Goal: Task Accomplishment & Management: Complete application form

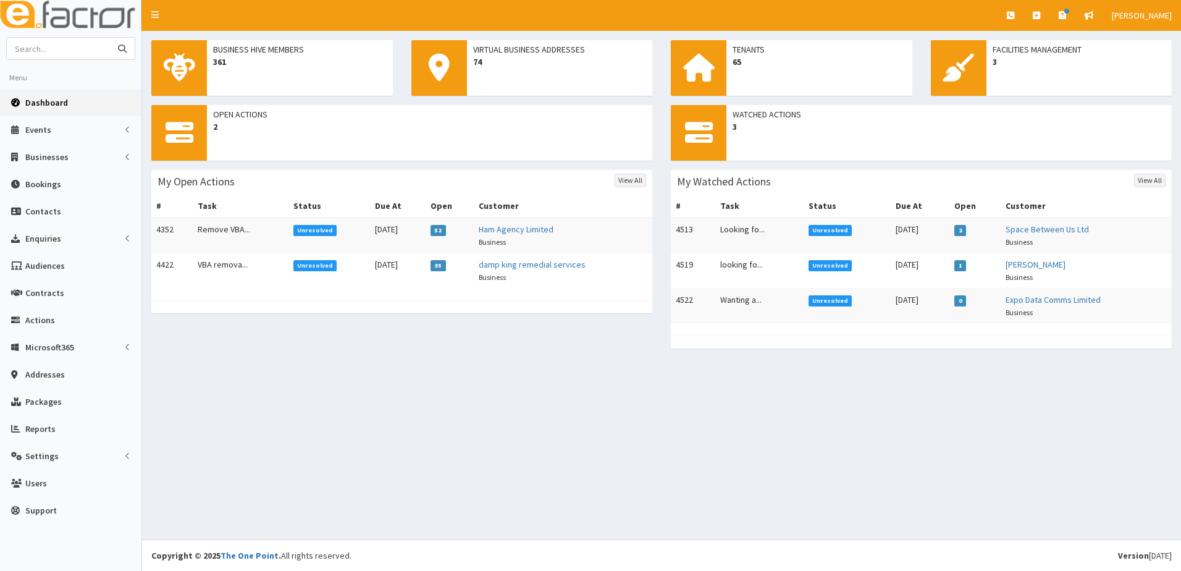
click at [77, 50] on input "text" at bounding box center [59, 49] width 104 height 22
type input "lk accountant"
click at [110, 38] on button "submit" at bounding box center [122, 49] width 25 height 22
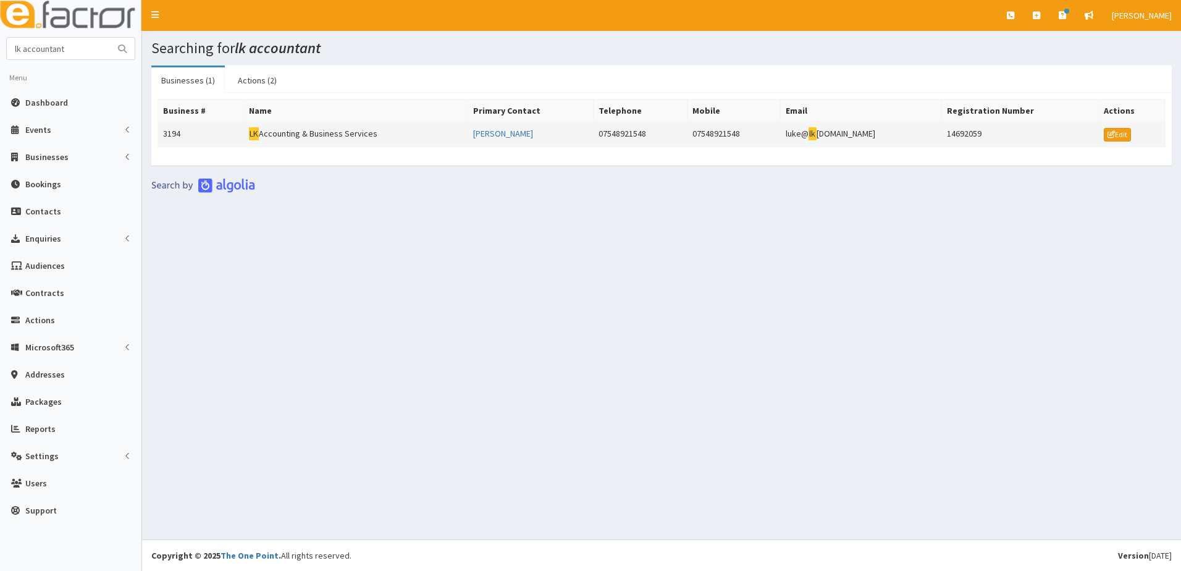
click at [182, 136] on td "3194" at bounding box center [201, 134] width 86 height 25
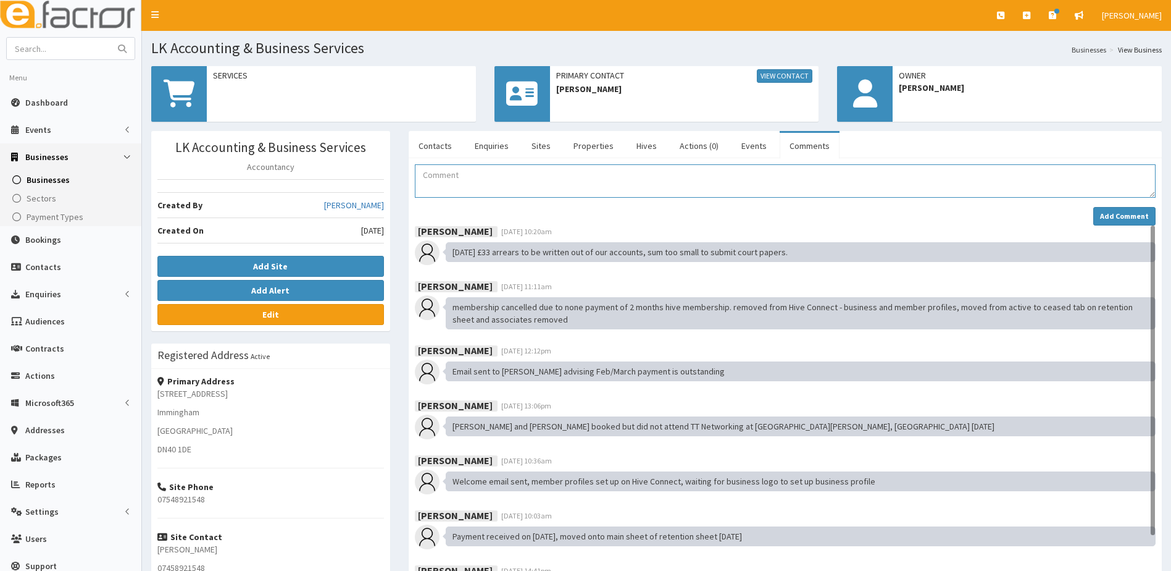
click at [435, 181] on textarea "Comment" at bounding box center [785, 180] width 741 height 33
click at [875, 175] on textarea "Luke would like to re-join the Business Hive. Laura has checked with Mark and f…" at bounding box center [785, 180] width 741 height 33
click at [918, 176] on textarea "Luke would like to re-join the Business Hive. Laura has checked with Mark and f…" at bounding box center [785, 180] width 741 height 33
click at [1105, 178] on textarea "Luke would like to re-join the Business Hive. Laura has checked with Mark and f…" at bounding box center [785, 180] width 741 height 33
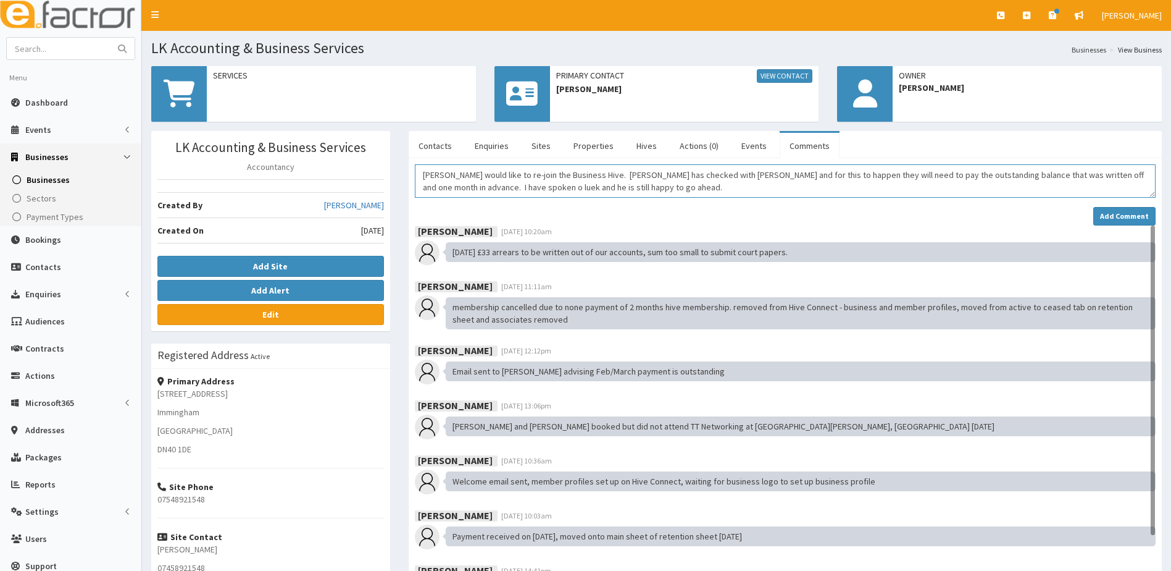
click at [450, 188] on textarea "Luke would like to re-join the Business Hive. Laura has checked with Mark and f…" at bounding box center [785, 180] width 741 height 33
click at [464, 186] on textarea "Luke would like to re-join the Business Hive. Laura has checked with Mark and f…" at bounding box center [785, 180] width 741 height 33
click at [749, 191] on textarea "Luke would like to re-join the Business Hive. Laura has checked with Mark and f…" at bounding box center [785, 180] width 741 height 33
type textarea "Luke would like to re-join the Business Hive. Laura has checked with Mark and f…"
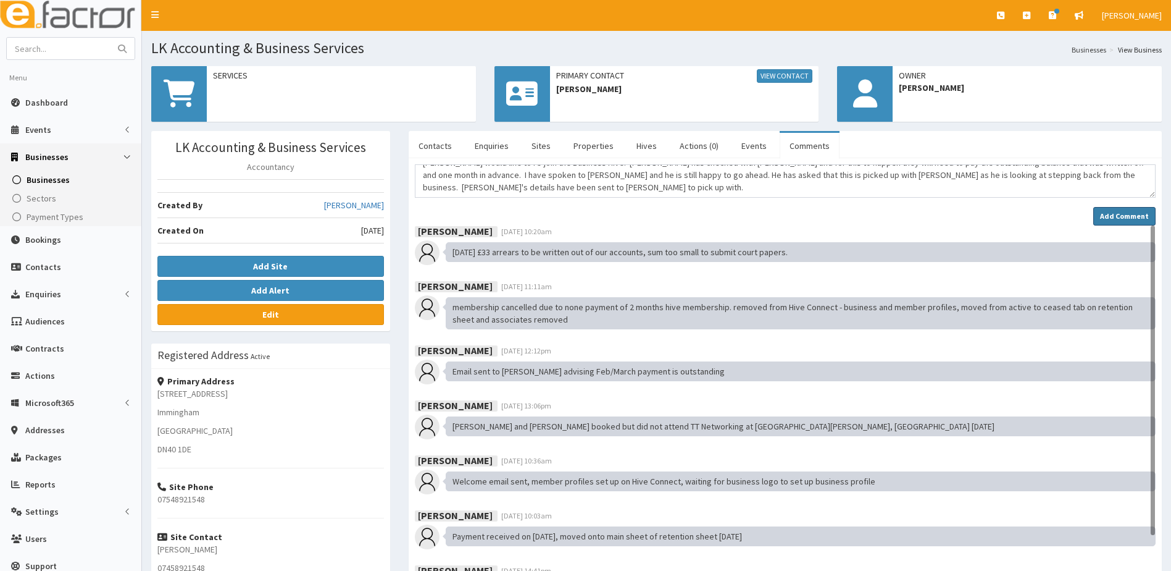
click at [1117, 217] on strong "Add Comment" at bounding box center [1124, 215] width 49 height 9
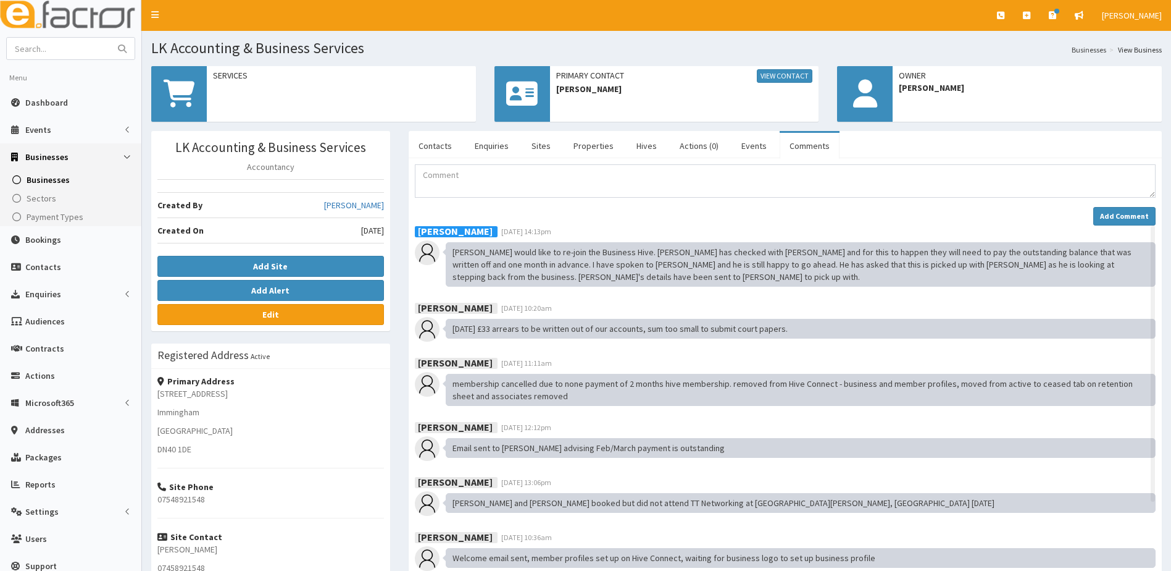
click at [40, 180] on span "Businesses" at bounding box center [48, 179] width 43 height 11
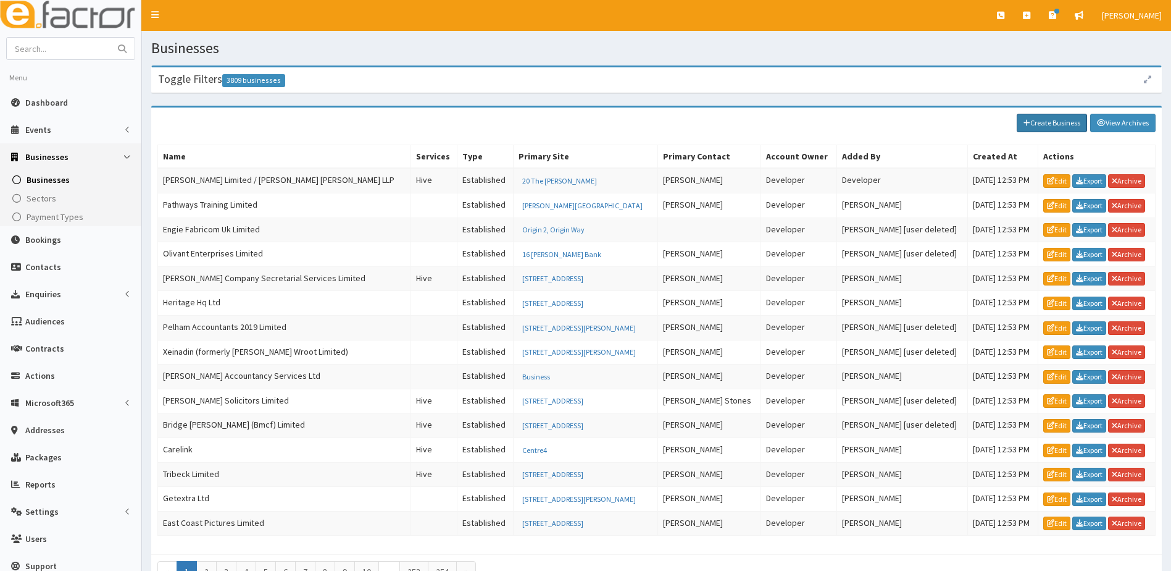
click at [1032, 122] on link "Create Business" at bounding box center [1052, 123] width 70 height 19
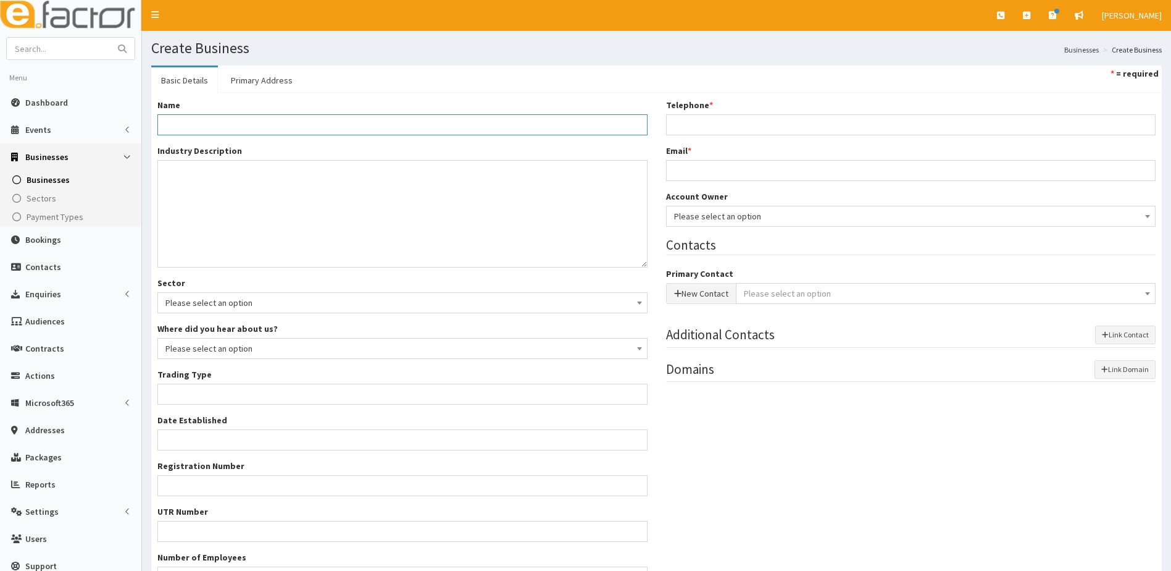
click at [203, 120] on input "Name *" at bounding box center [402, 124] width 490 height 21
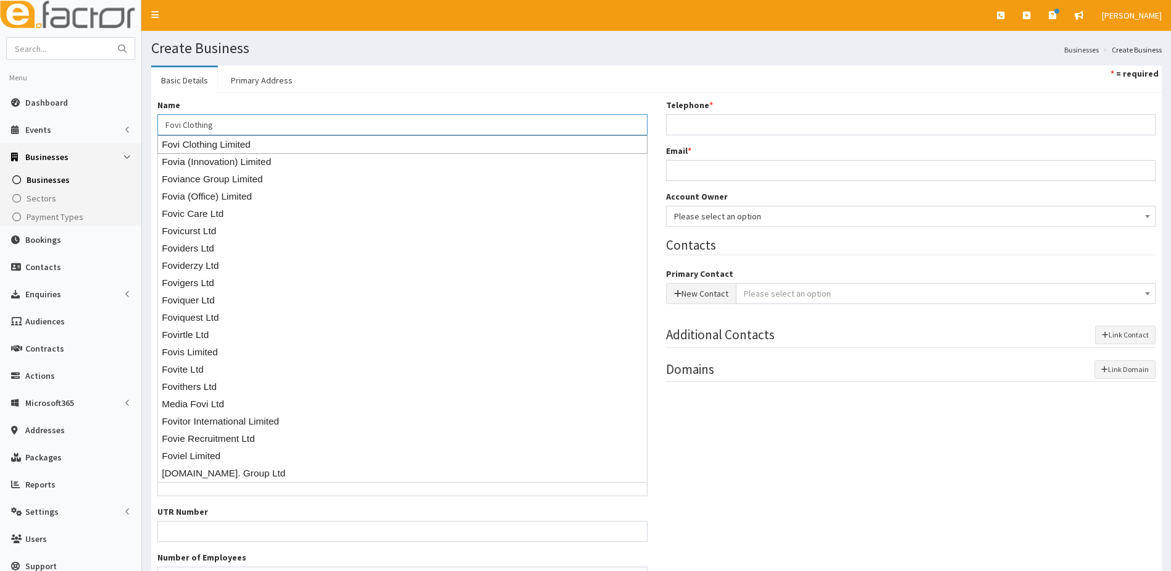
click at [219, 146] on div "Fovi Clothing Limited" at bounding box center [402, 144] width 490 height 19
type input "Fovi Clothing Limited"
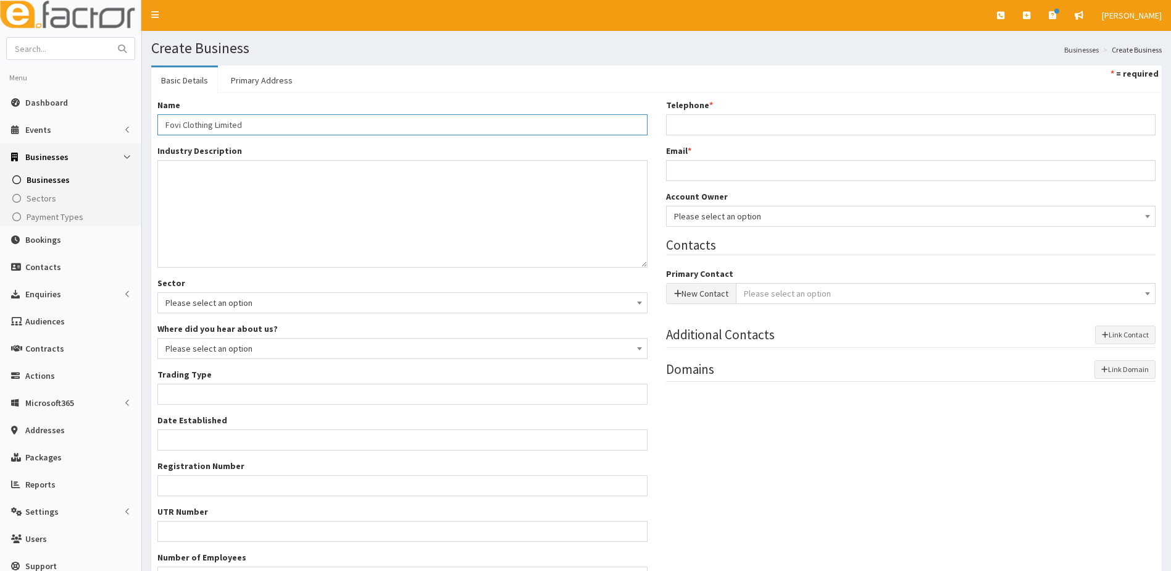
type input "Private limited company"
type input "15895981"
type input "Fovi Clothing Limited"
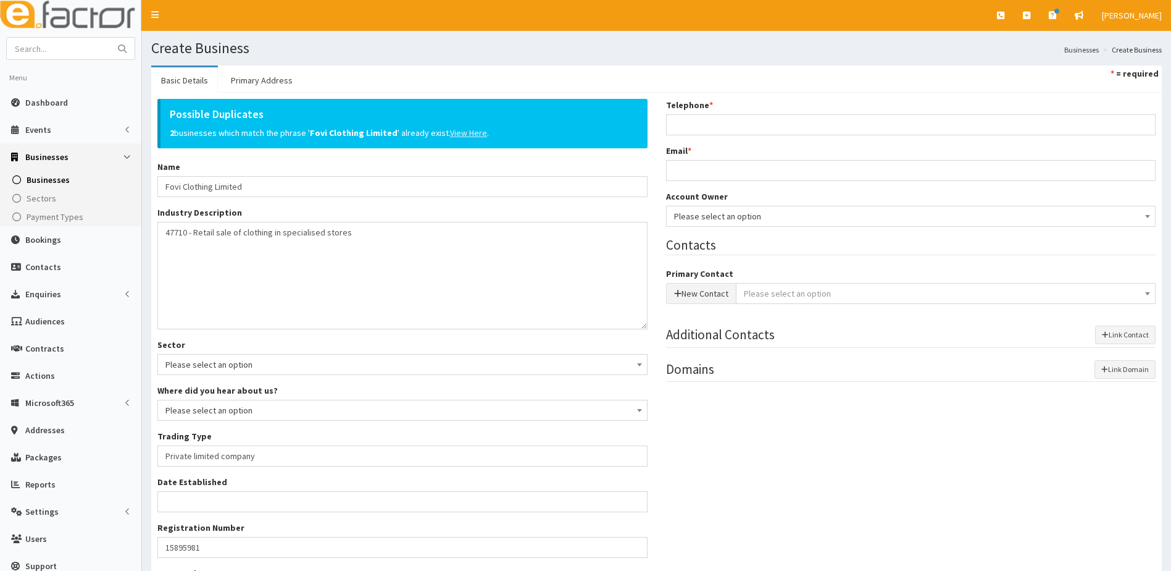
click at [469, 133] on u "View Here" at bounding box center [468, 132] width 37 height 11
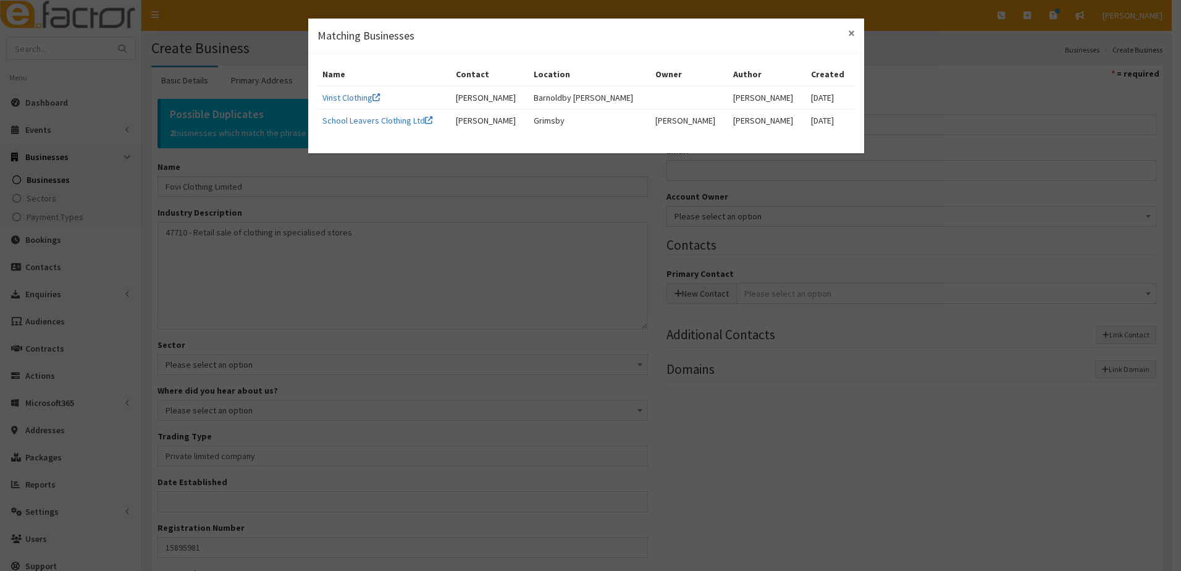
drag, startPoint x: 852, startPoint y: 34, endPoint x: 845, endPoint y: 33, distance: 7.5
click at [852, 33] on span "×" at bounding box center [851, 33] width 7 height 17
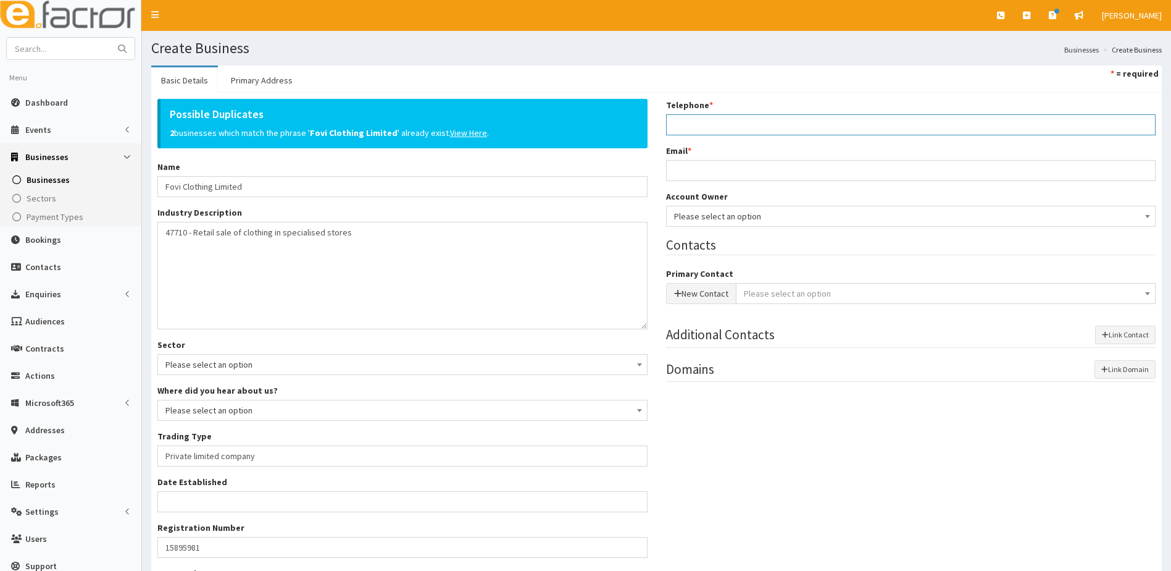
click at [703, 124] on input "Telephone *" at bounding box center [911, 124] width 490 height 21
paste input "07590120002"
type input "07590120002"
click at [692, 169] on input "Email *" at bounding box center [911, 170] width 490 height 21
paste input "paul@kidd.co"
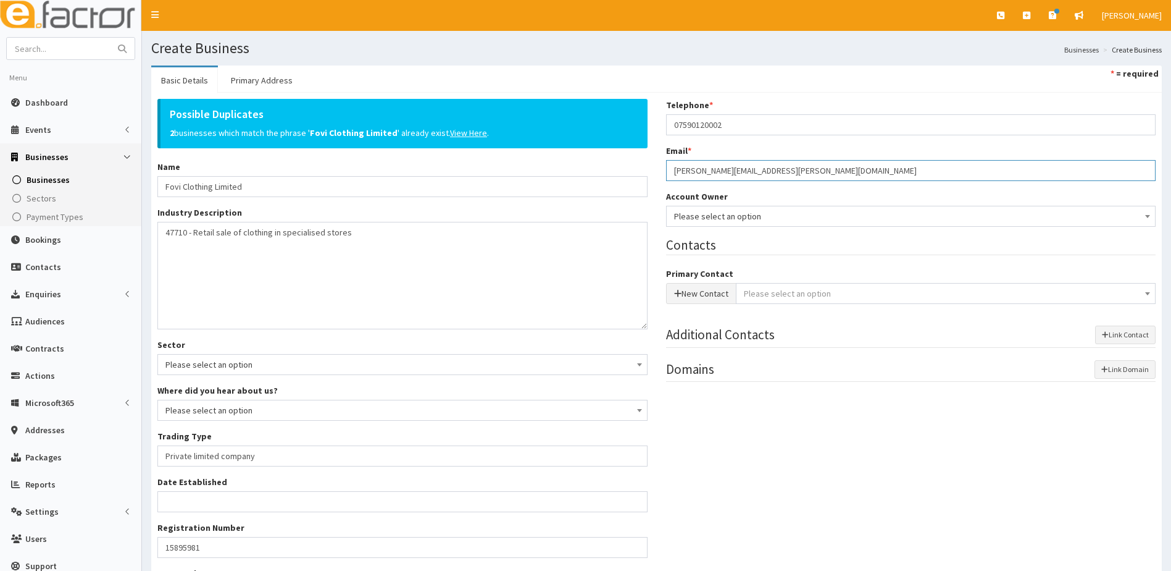
type input "paul@kidd.co"
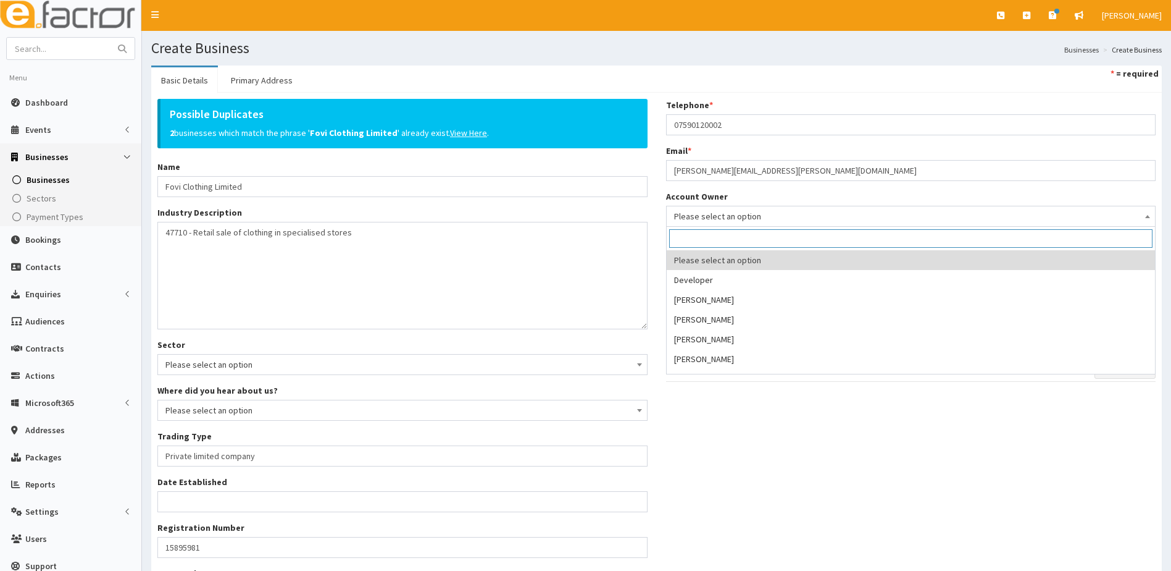
click at [742, 216] on span "Please select an option" at bounding box center [911, 215] width 474 height 17
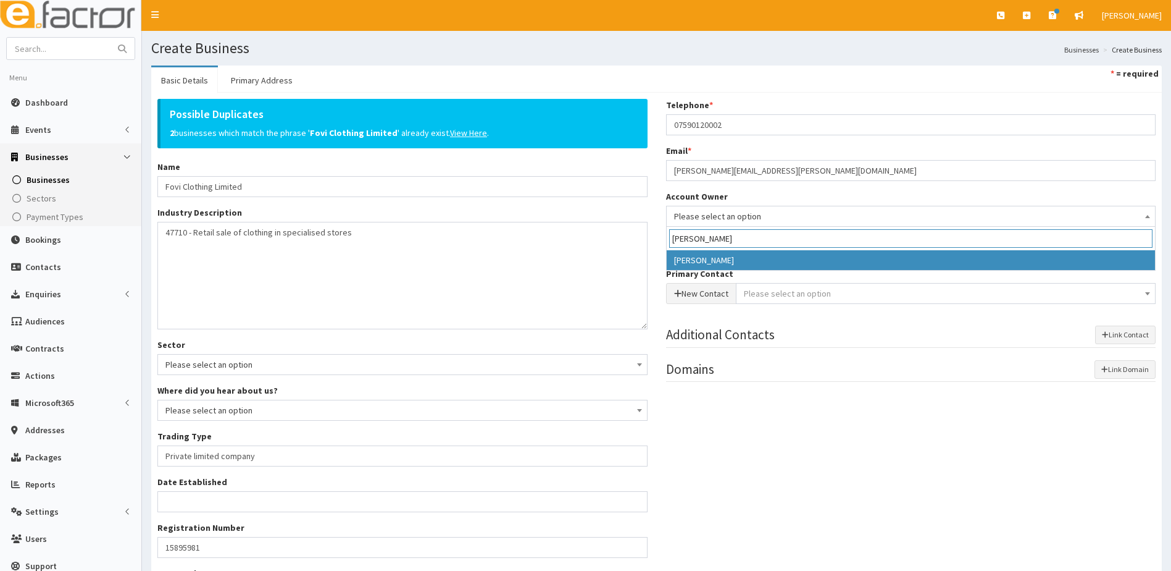
type input "gina"
select select "20"
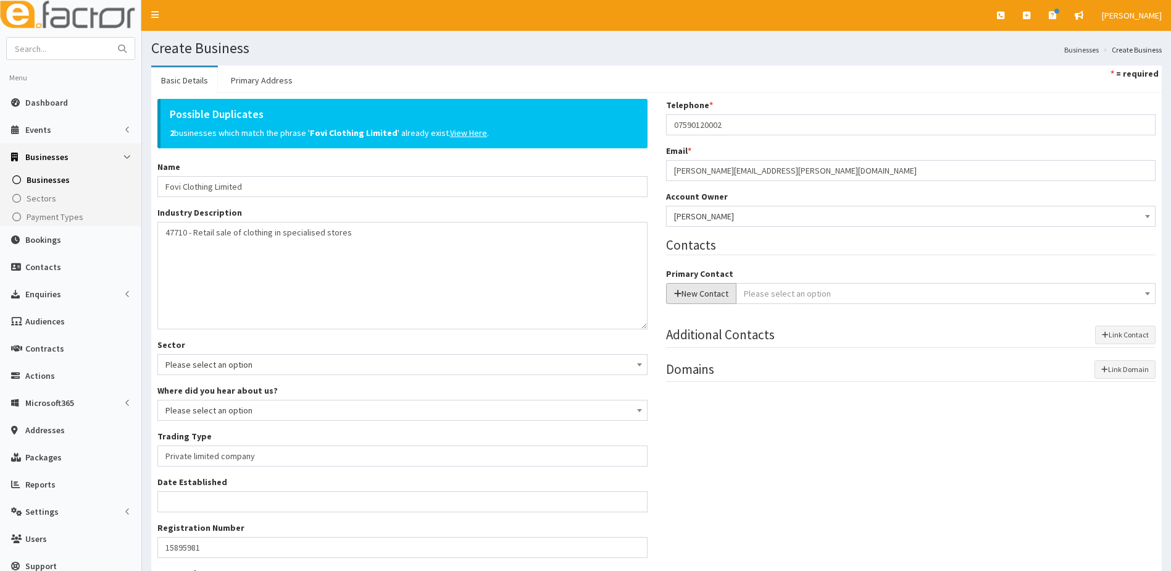
click at [685, 294] on button "New Contact" at bounding box center [701, 293] width 70 height 21
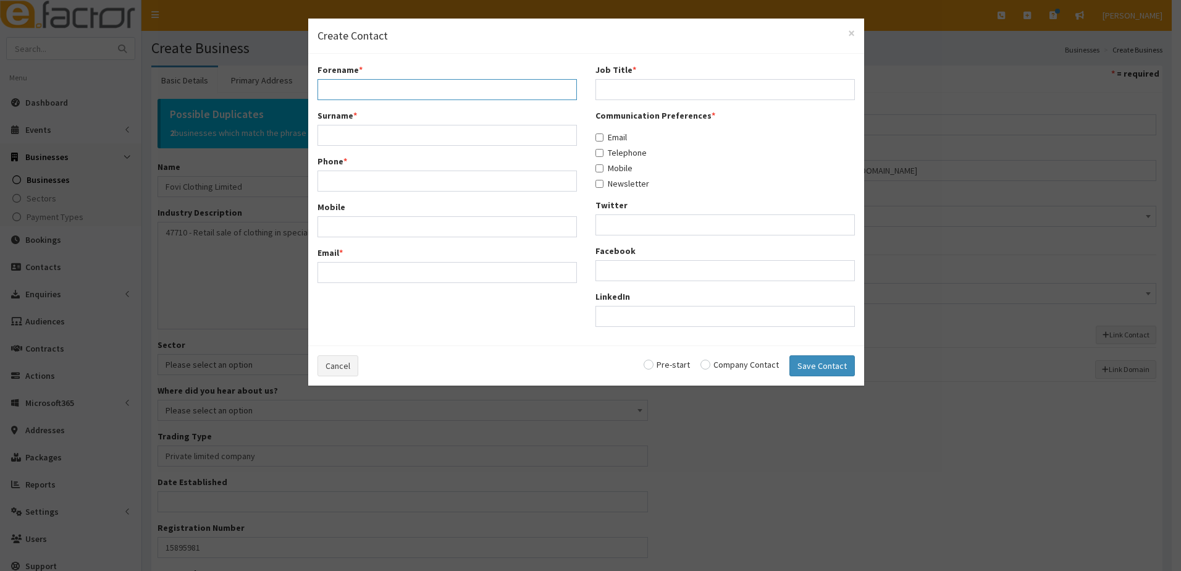
click at [329, 93] on input "Forename *" at bounding box center [446, 89] width 259 height 21
type input "Paul Jamie"
type input "Kidd"
click at [361, 180] on input "Phone *" at bounding box center [446, 180] width 259 height 21
paste input "07590120002"
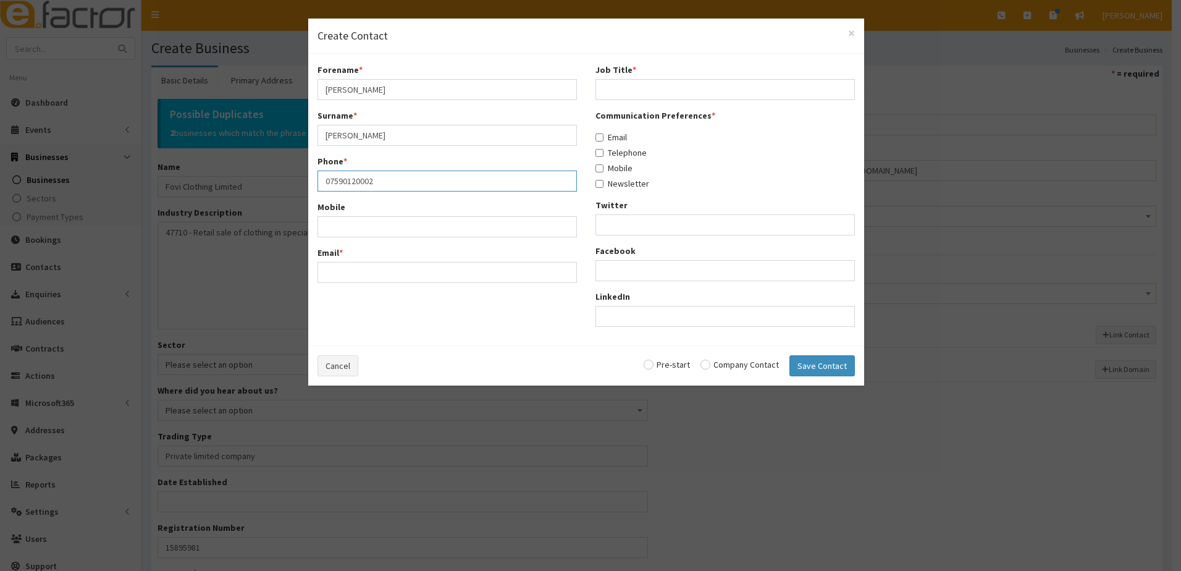
type input "07590120002"
click at [331, 225] on input "Mobile" at bounding box center [446, 226] width 259 height 21
paste input "07590120002"
type input "07590120002"
click at [328, 274] on input "Email *" at bounding box center [446, 272] width 259 height 21
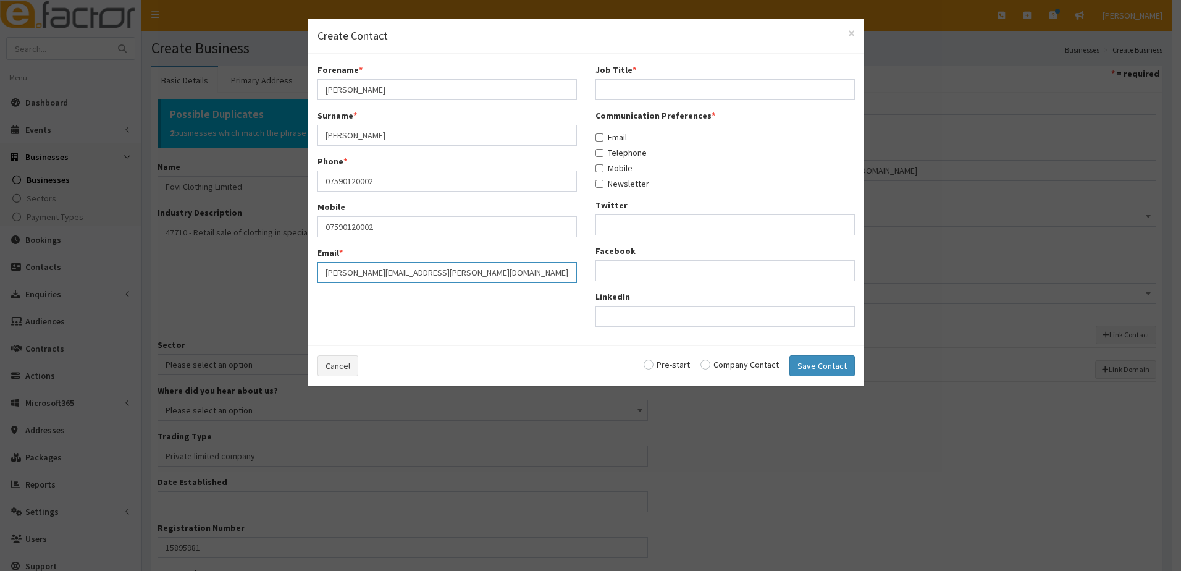
type input "paul@kidd.co"
click at [606, 82] on input "Job Title *" at bounding box center [724, 89] width 259 height 21
type input "director"
drag, startPoint x: 601, startPoint y: 136, endPoint x: 599, endPoint y: 149, distance: 12.6
click at [601, 138] on input "Email" at bounding box center [599, 137] width 8 height 8
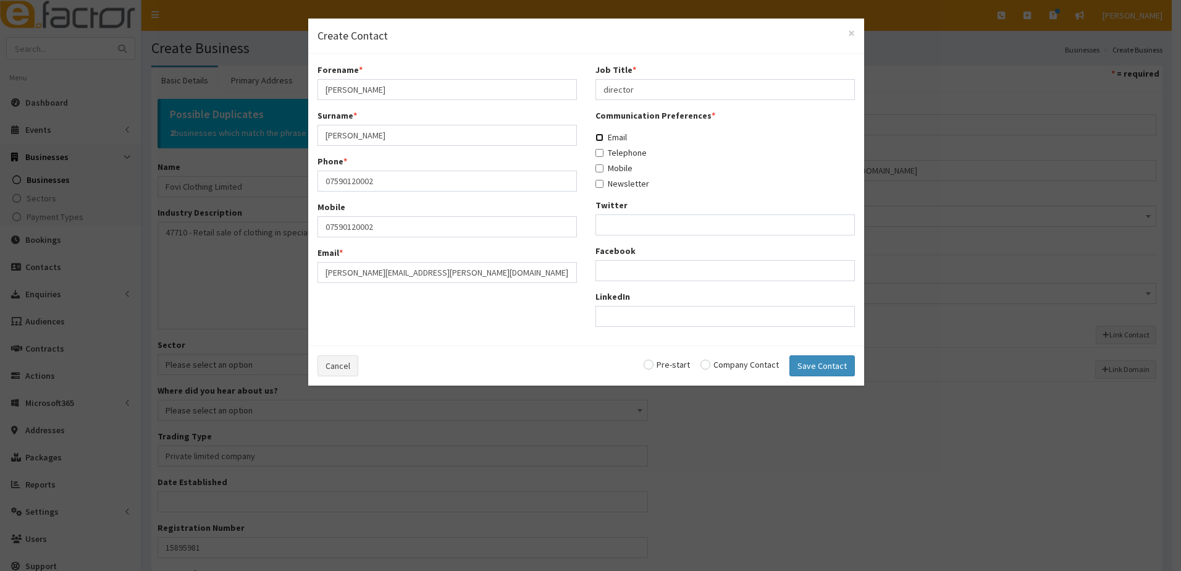
checkbox input "true"
click at [599, 153] on input "Telephone" at bounding box center [599, 153] width 8 height 8
checkbox input "true"
click at [600, 169] on input "Mobile" at bounding box center [599, 168] width 8 height 8
checkbox input "true"
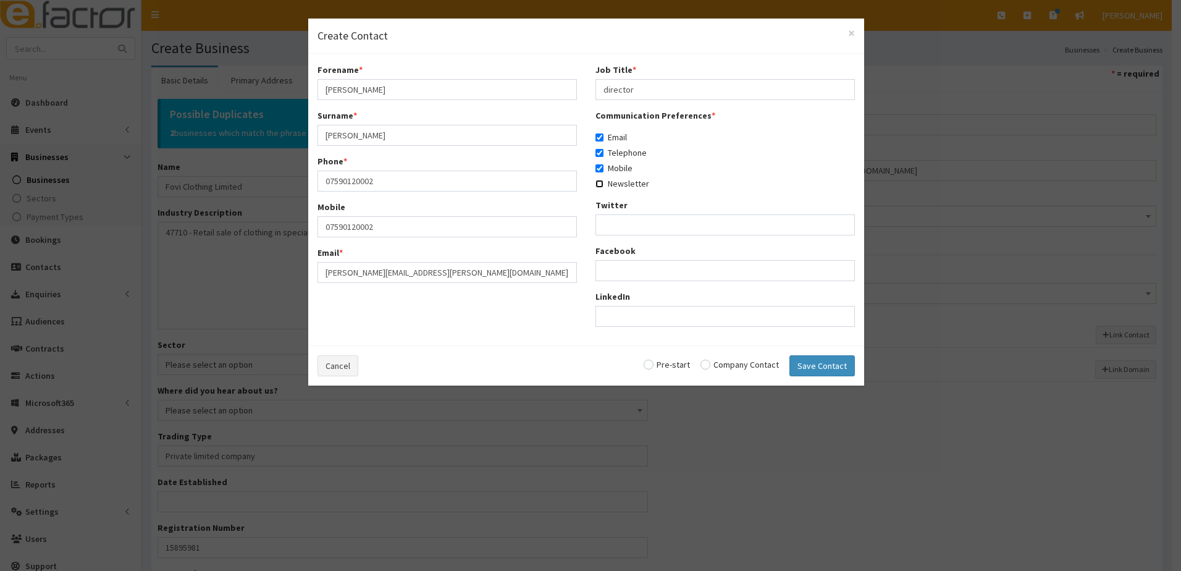
click at [601, 181] on input "Newsletter" at bounding box center [599, 184] width 8 height 8
checkbox input "true"
drag, startPoint x: 709, startPoint y: 363, endPoint x: 750, endPoint y: 367, distance: 41.6
click at [711, 363] on input "radio" at bounding box center [739, 364] width 78 height 9
radio input "true"
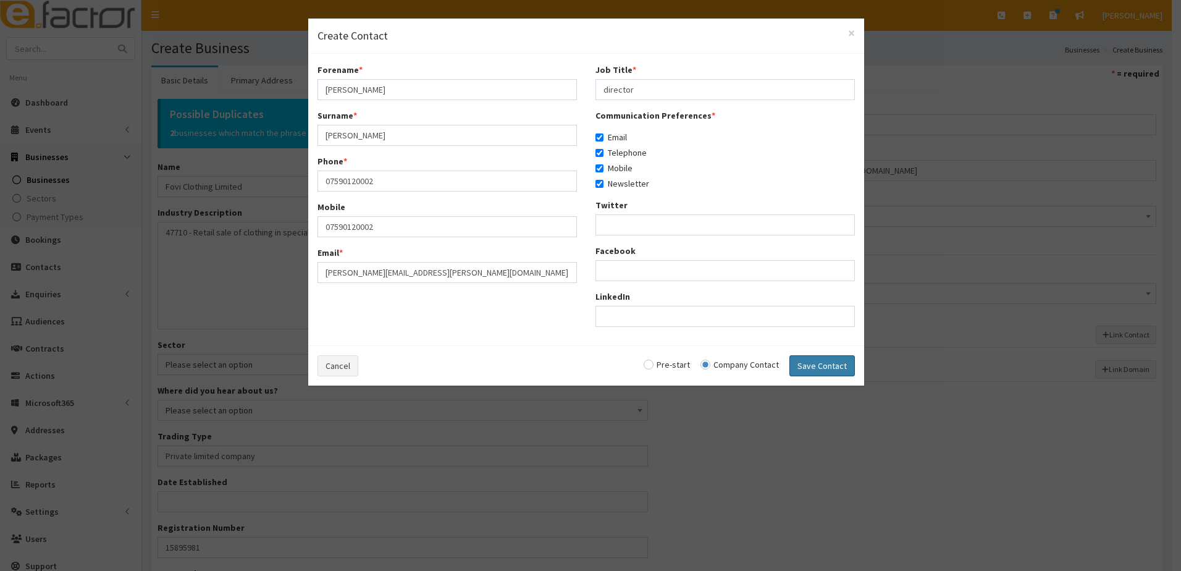
click at [835, 374] on button "Save Contact" at bounding box center [821, 365] width 65 height 21
checkbox input "false"
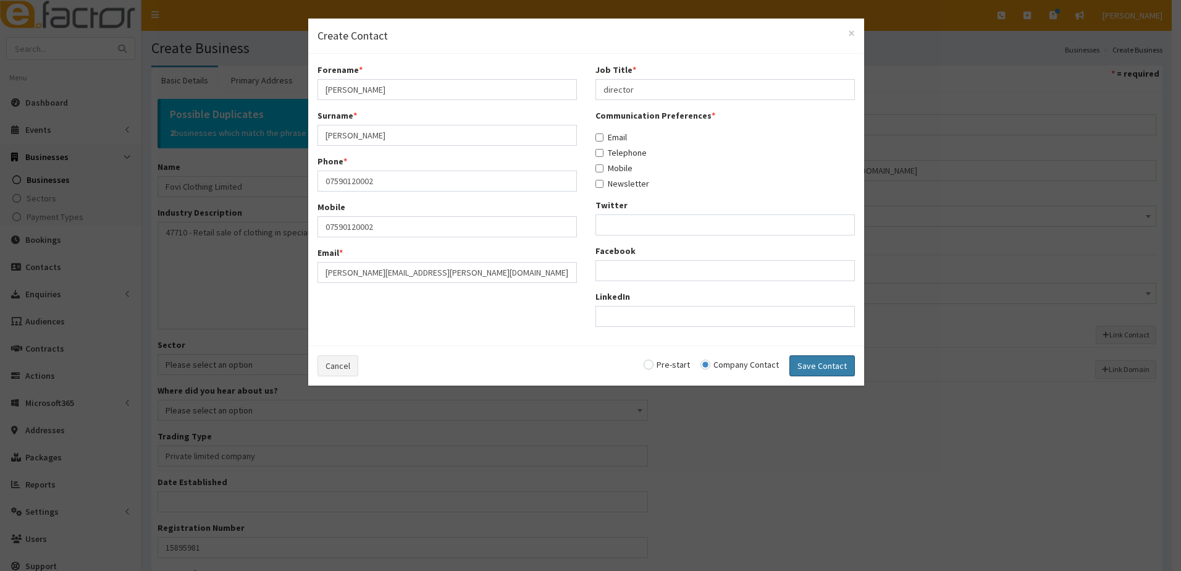
radio input "false"
select select "5256"
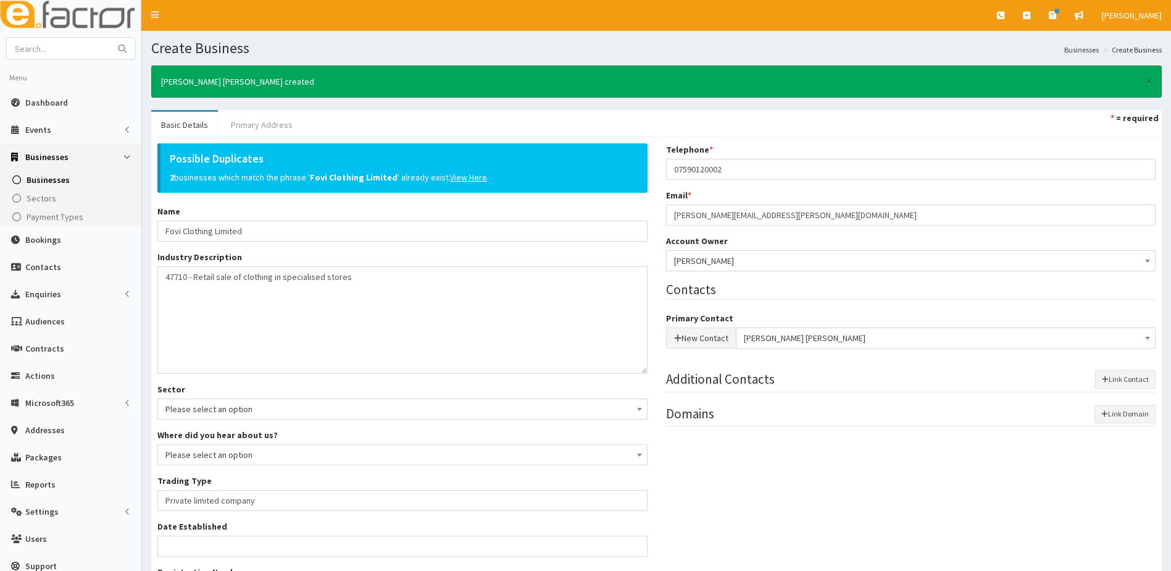
click at [257, 122] on link "Primary Address" at bounding box center [262, 125] width 82 height 26
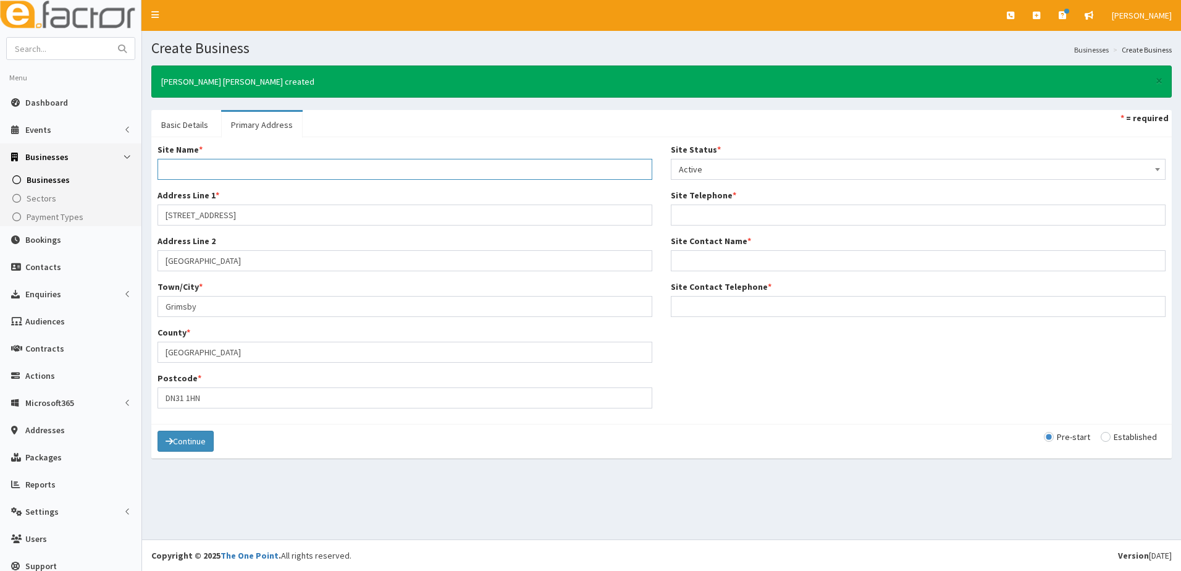
click at [192, 169] on input "Site Name *" at bounding box center [404, 169] width 495 height 21
type input "Fovi Clothing"
click at [694, 217] on input "Site Telephone *" at bounding box center [918, 214] width 495 height 21
paste input "07590120002"
type input "07590120002"
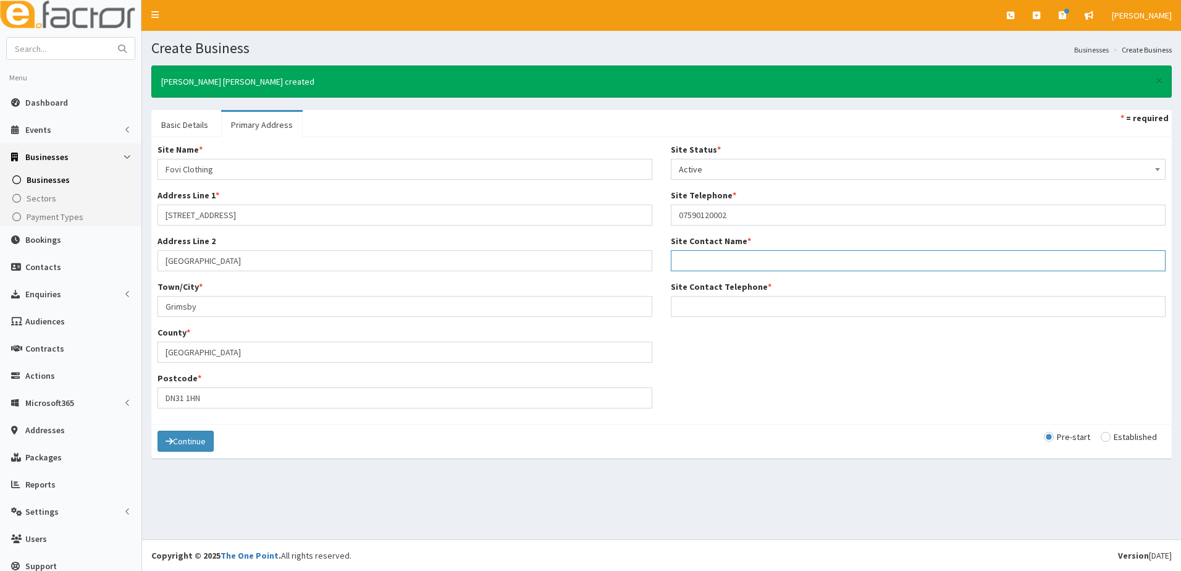
type input "[PERSON_NAME] [PERSON_NAME]"
type input "07590120002"
click at [682, 300] on input "Site Contact Telephone *" at bounding box center [918, 306] width 495 height 21
paste input "07590120002"
type input "07590120002"
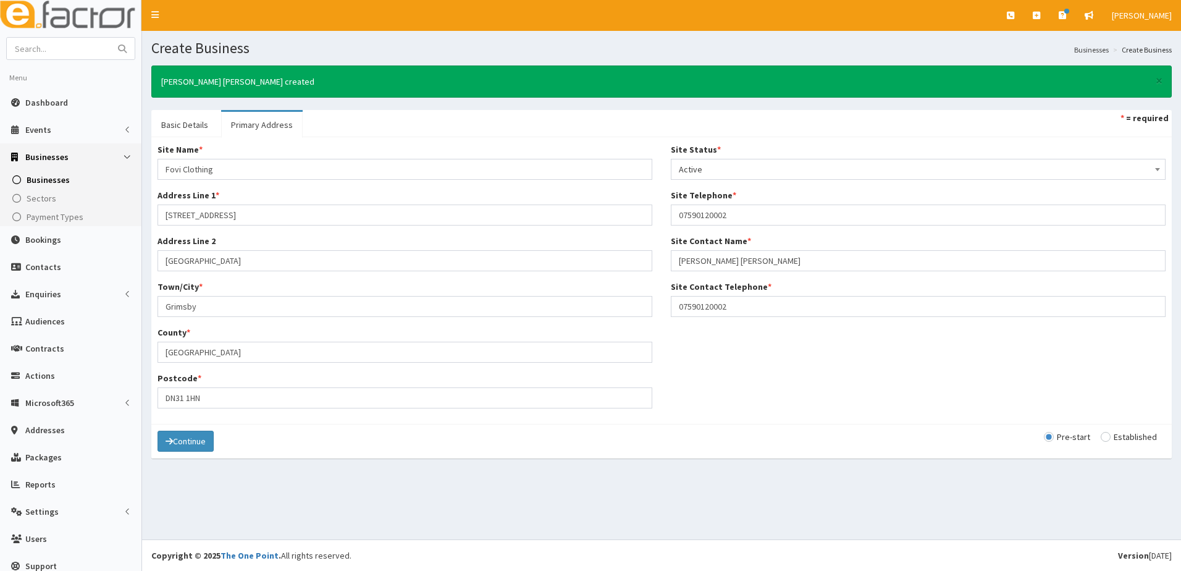
click at [671, 394] on div "Site Name * Fovi Clothing Address Line 1 * 5 Town Hall Street Address Line 2 To…" at bounding box center [661, 280] width 1026 height 274
click at [1100, 438] on input "radio" at bounding box center [1128, 436] width 56 height 9
radio input "true"
click at [203, 441] on button "Continue" at bounding box center [185, 440] width 56 height 21
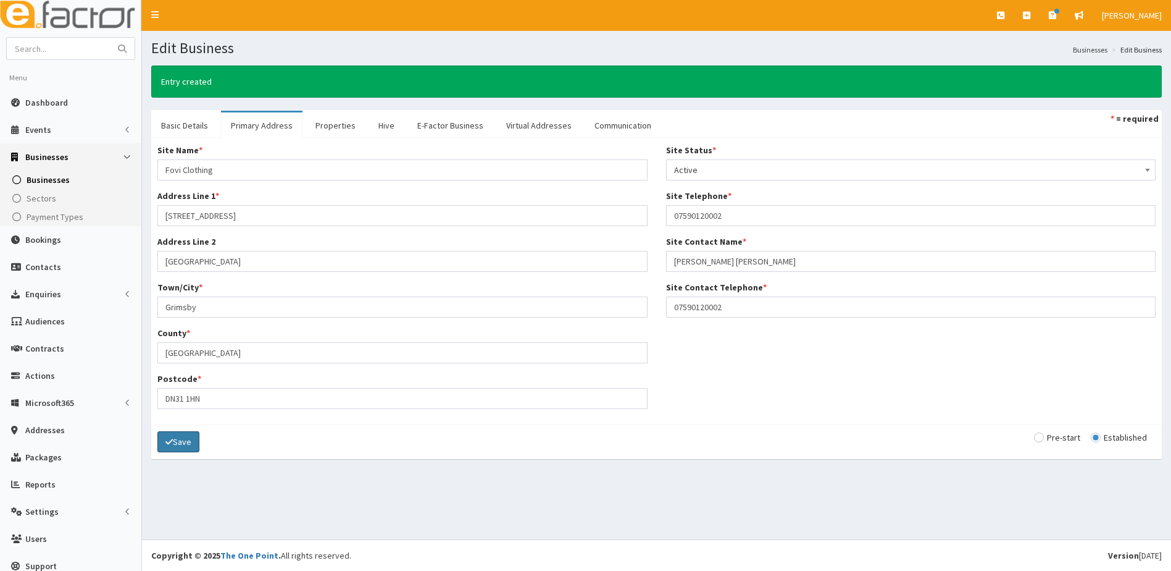
click at [173, 437] on button "Save" at bounding box center [178, 441] width 42 height 21
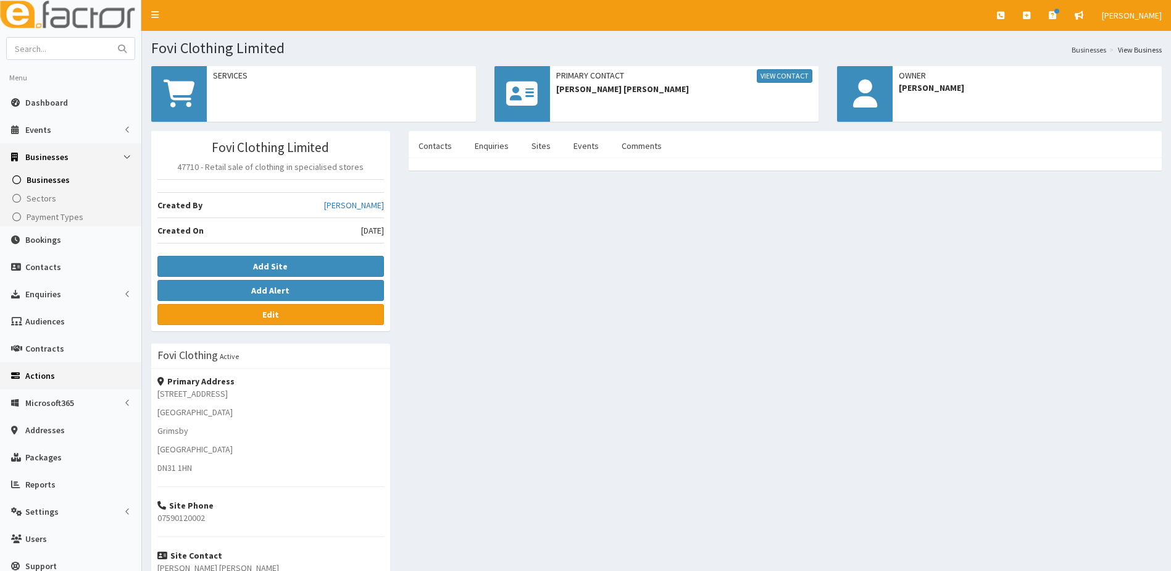
click at [38, 374] on span "Actions" at bounding box center [40, 375] width 30 height 11
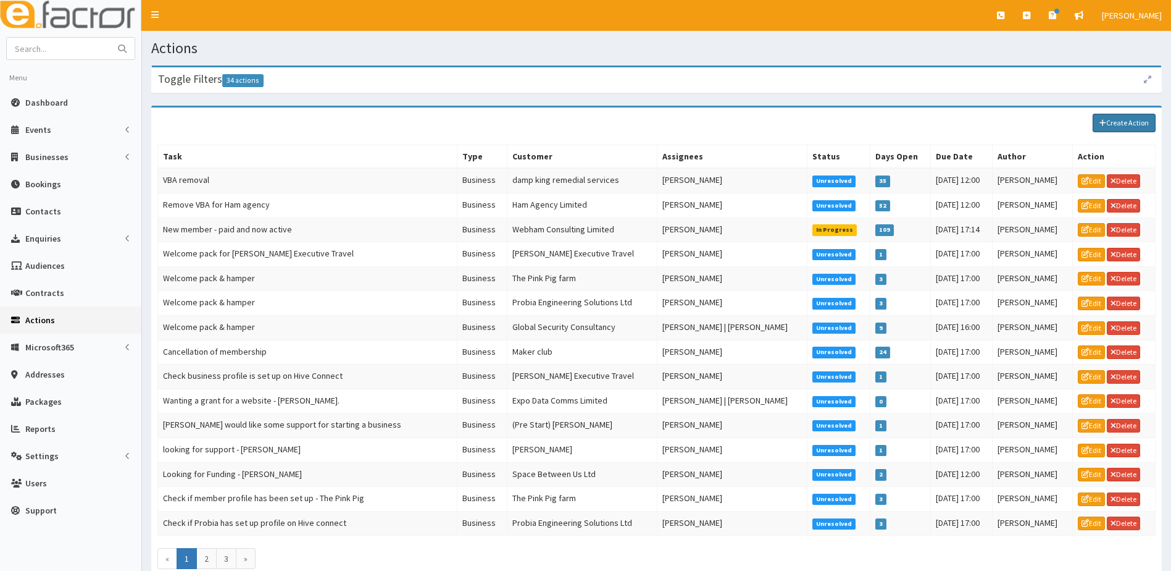
click at [1122, 125] on link "Create Action" at bounding box center [1124, 123] width 63 height 19
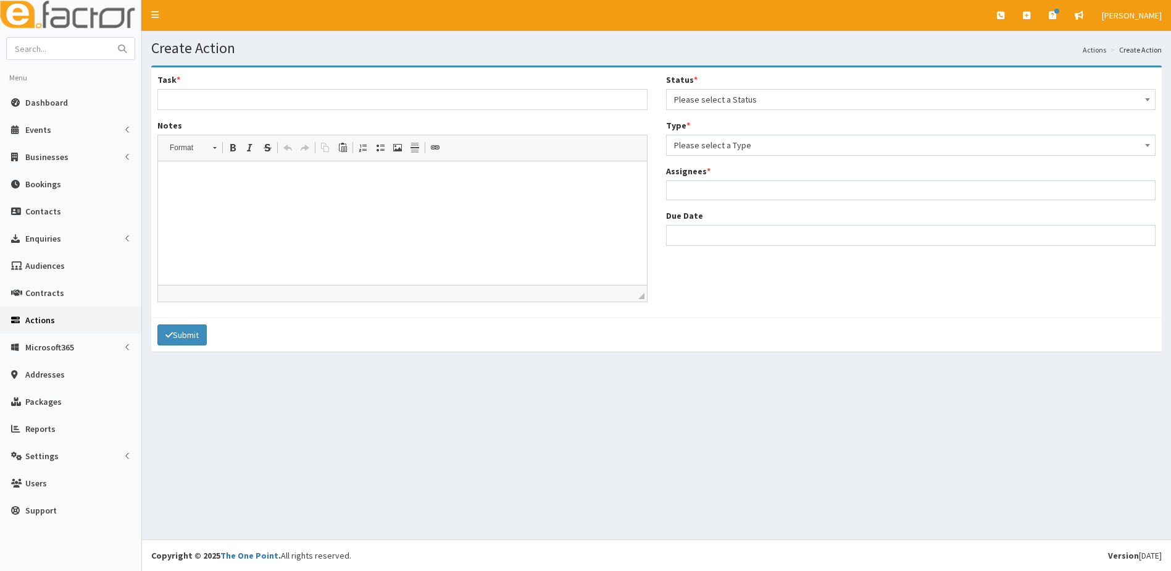
select select
click at [210, 109] on input "Task *" at bounding box center [402, 99] width 490 height 21
click at [185, 183] on p at bounding box center [402, 180] width 464 height 13
click at [359, 103] on input ":Looking for grant/ funding for growth" at bounding box center [402, 99] width 490 height 21
type input ":Looking for grant/ funding for growth Paul Kidd"
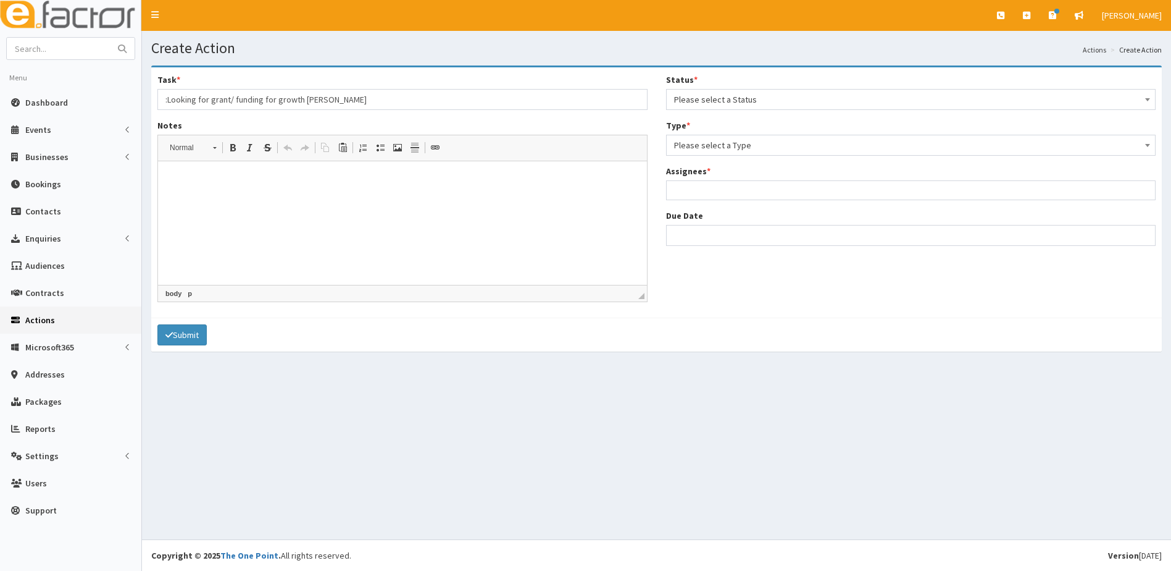
click at [780, 148] on span "Please select a Type" at bounding box center [911, 144] width 474 height 17
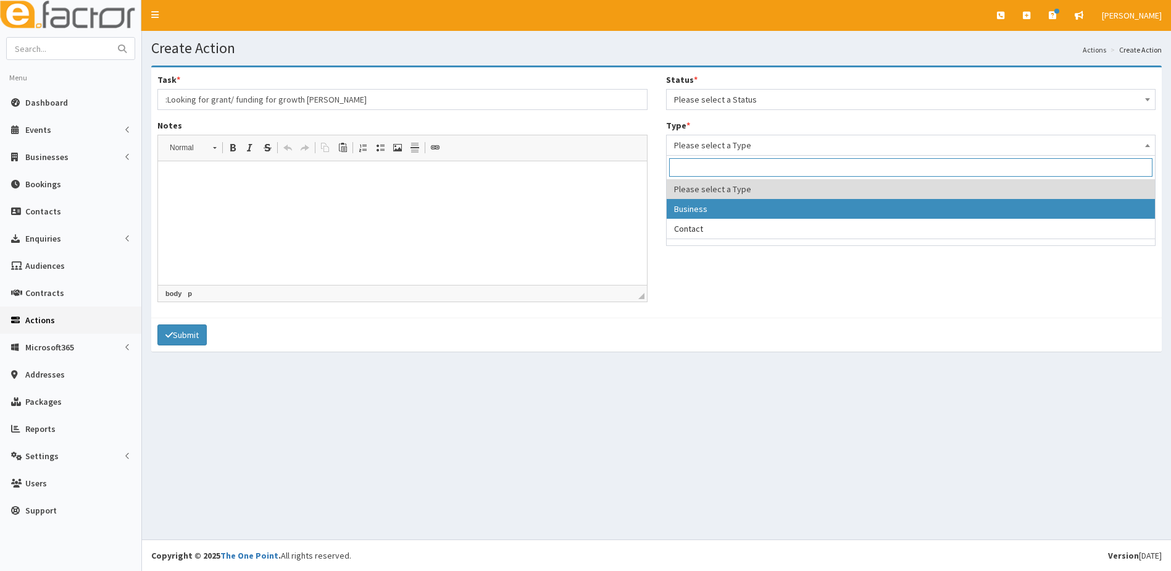
select select "business"
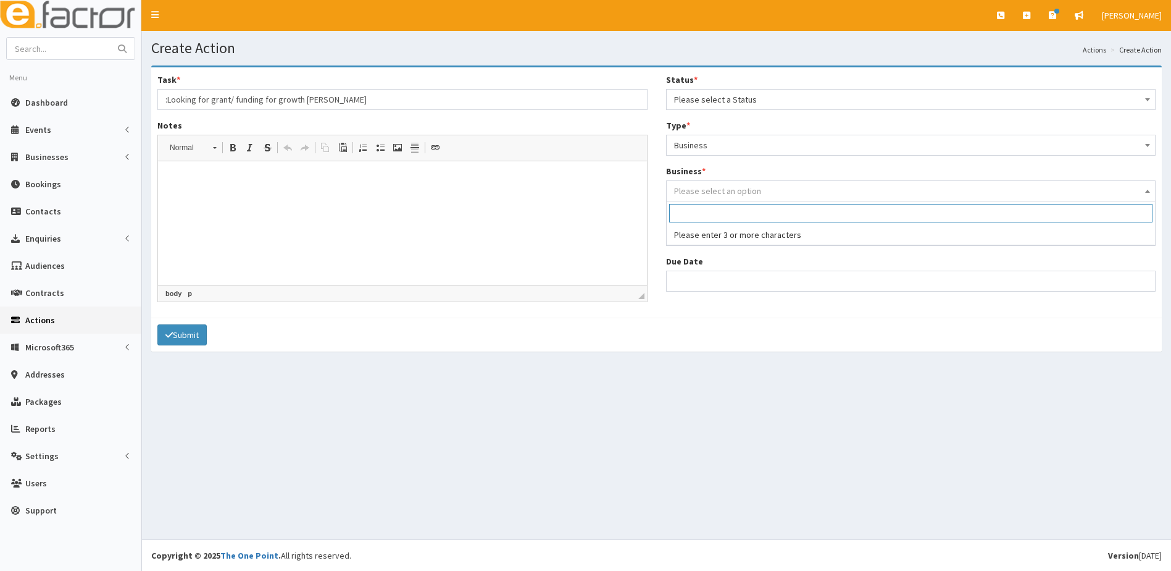
click at [721, 191] on span "Please select an option" at bounding box center [717, 190] width 87 height 11
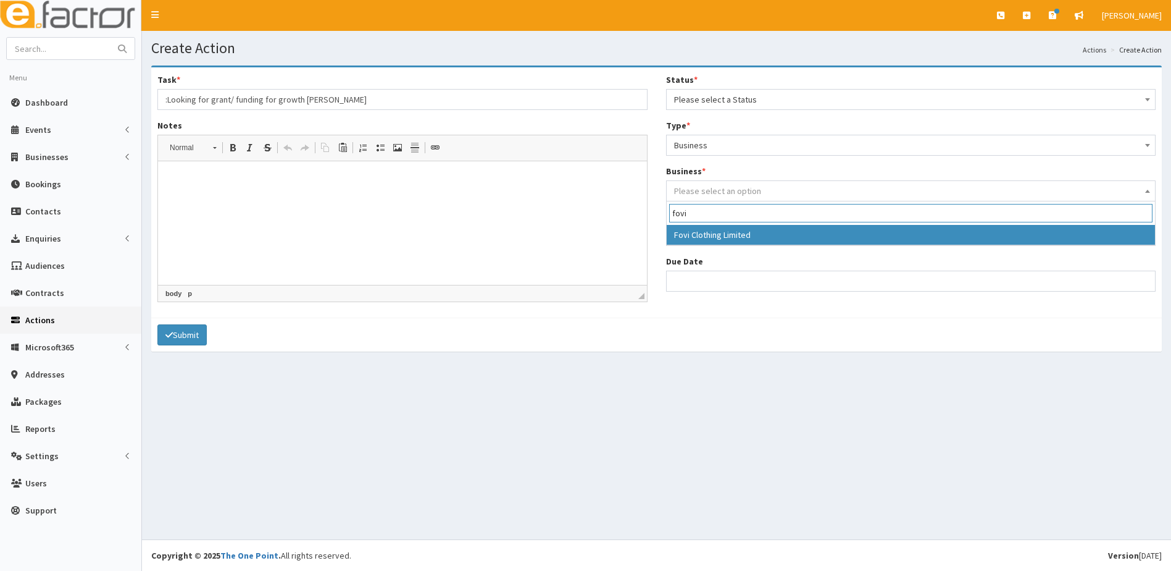
type input "fovi"
select select "4192"
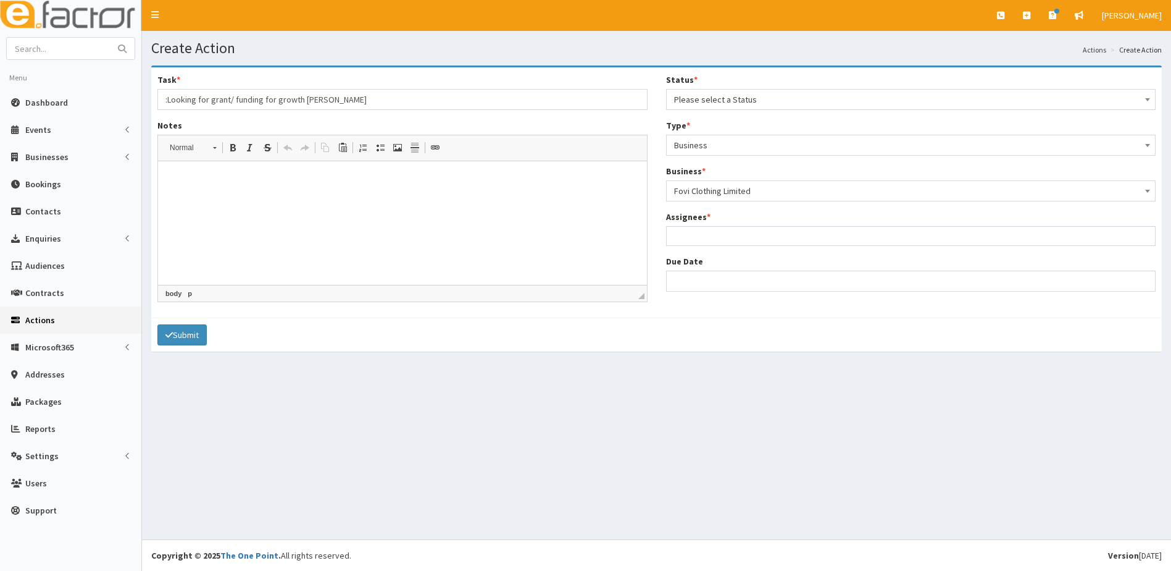
click at [707, 238] on ul at bounding box center [911, 234] width 489 height 15
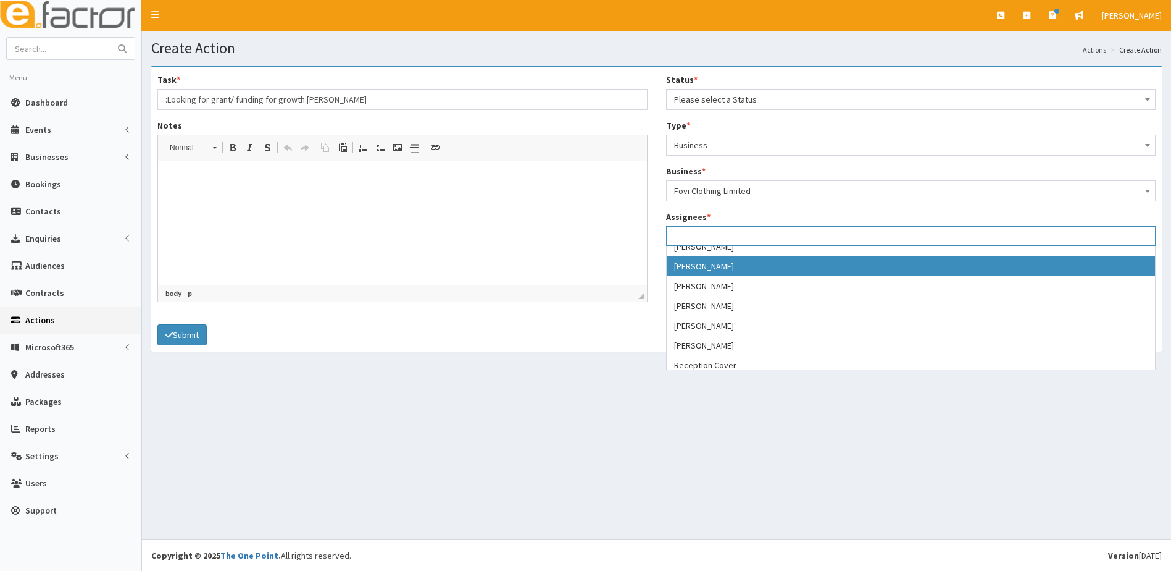
scroll to position [185, 0]
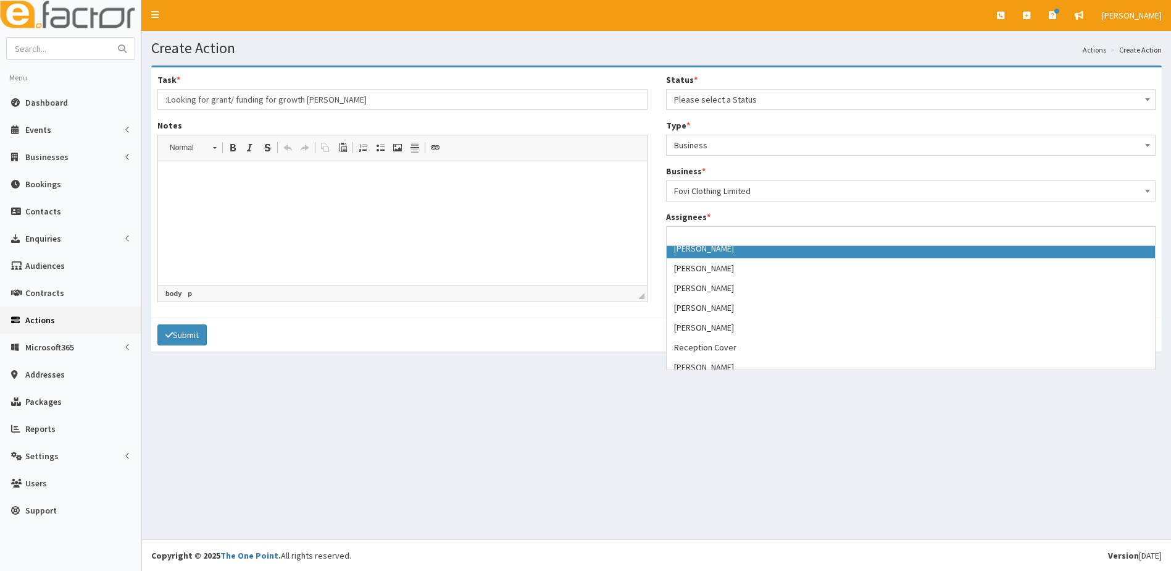
select select "29"
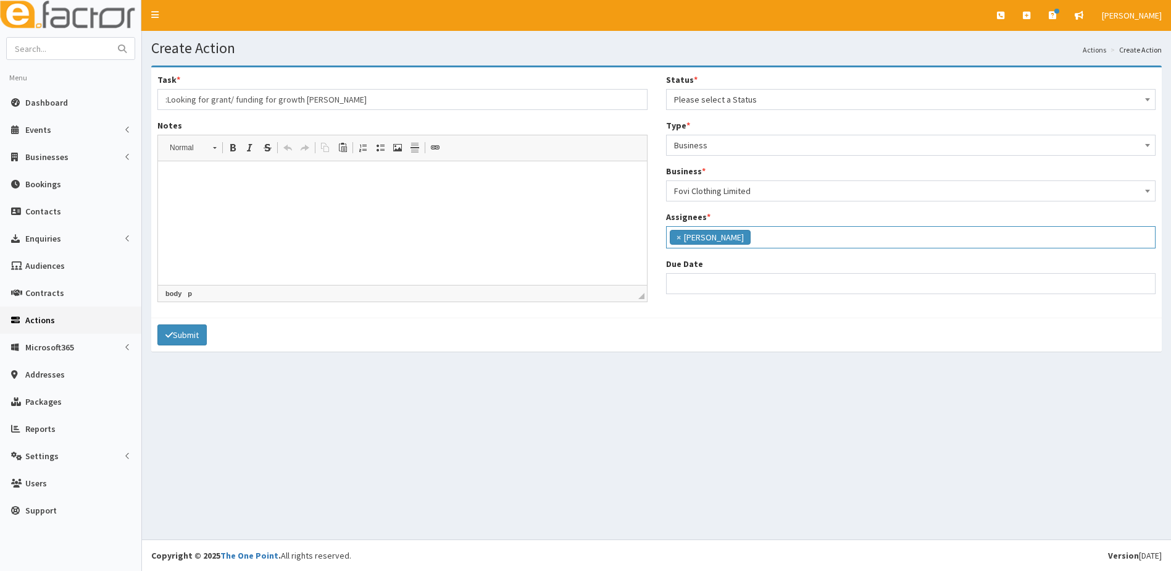
click at [748, 235] on ul "× Paul Slade" at bounding box center [911, 236] width 489 height 18
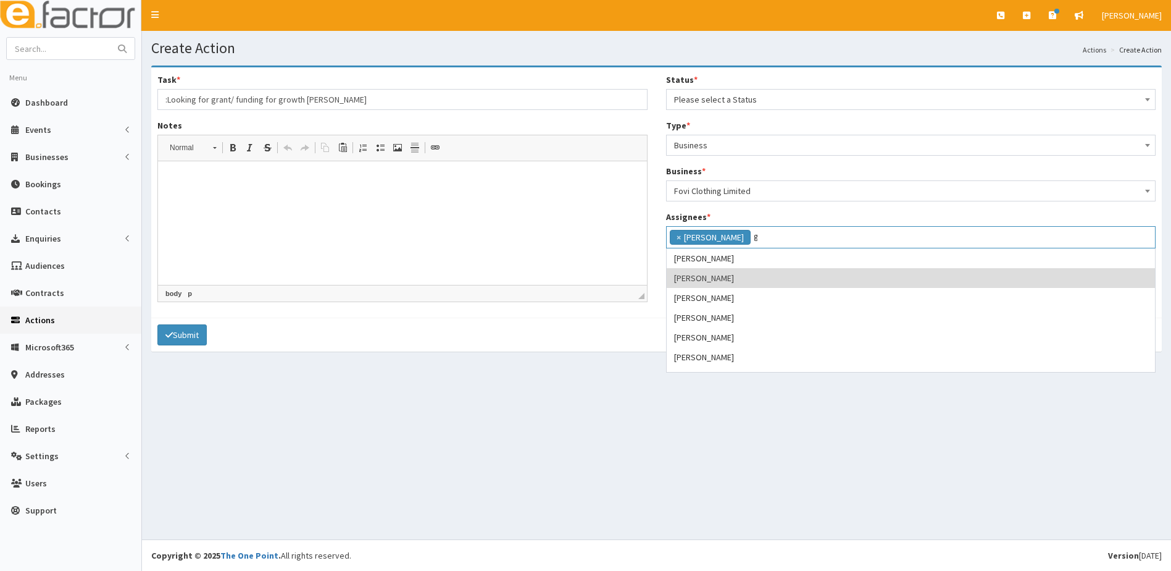
scroll to position [0, 0]
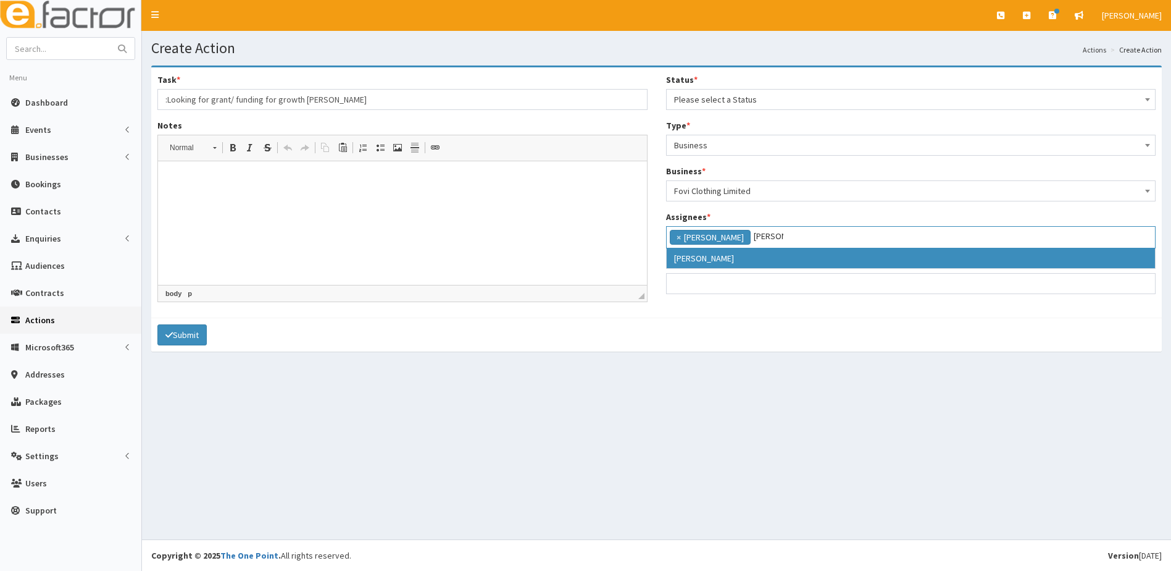
type input "gina"
select select "20"
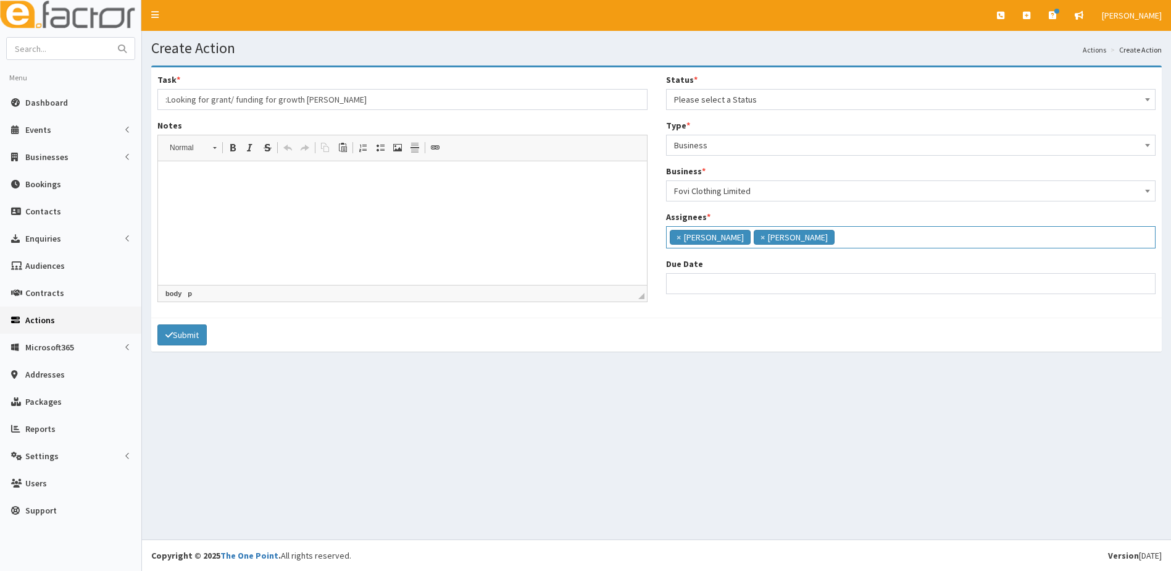
click at [880, 238] on ul "× Gina Waterhouse × Paul Slade" at bounding box center [911, 236] width 489 height 18
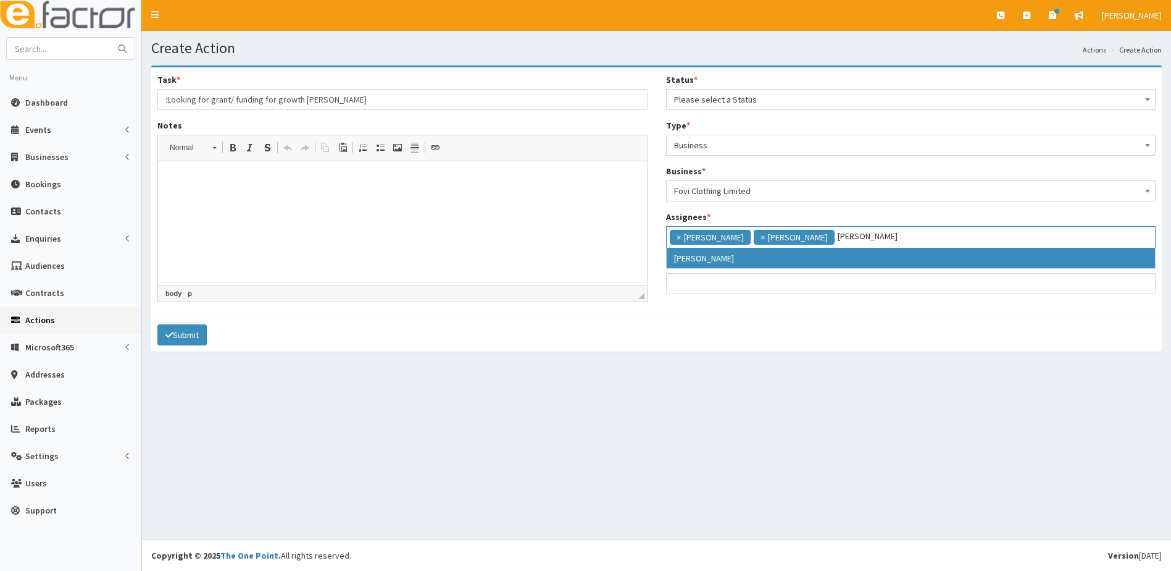
type input "catherine"
select select "10"
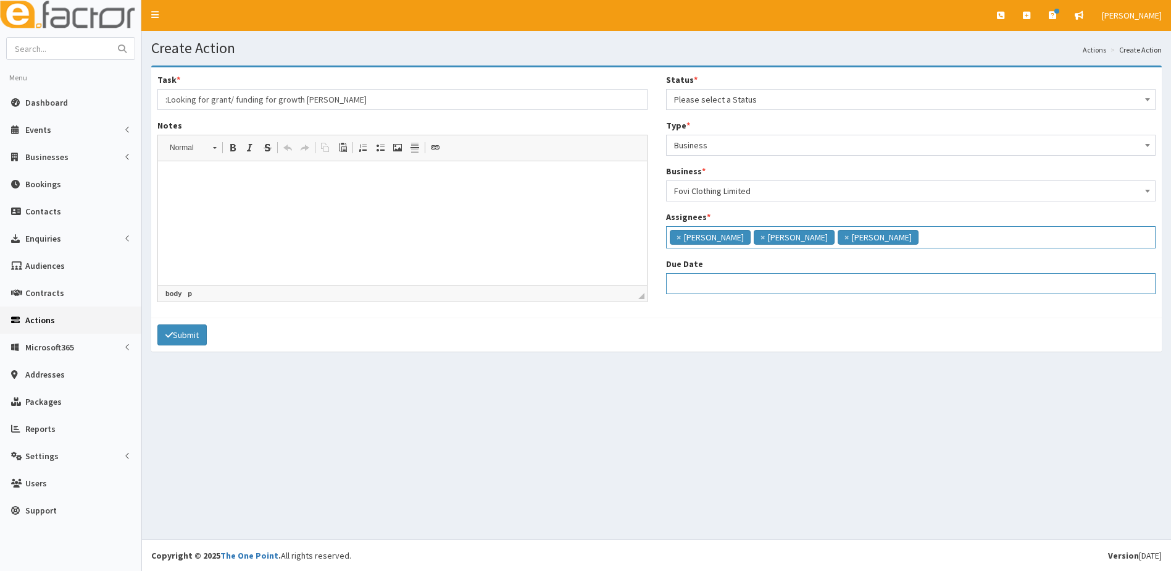
click at [686, 279] on input "Due Date" at bounding box center [911, 283] width 490 height 21
select select "12"
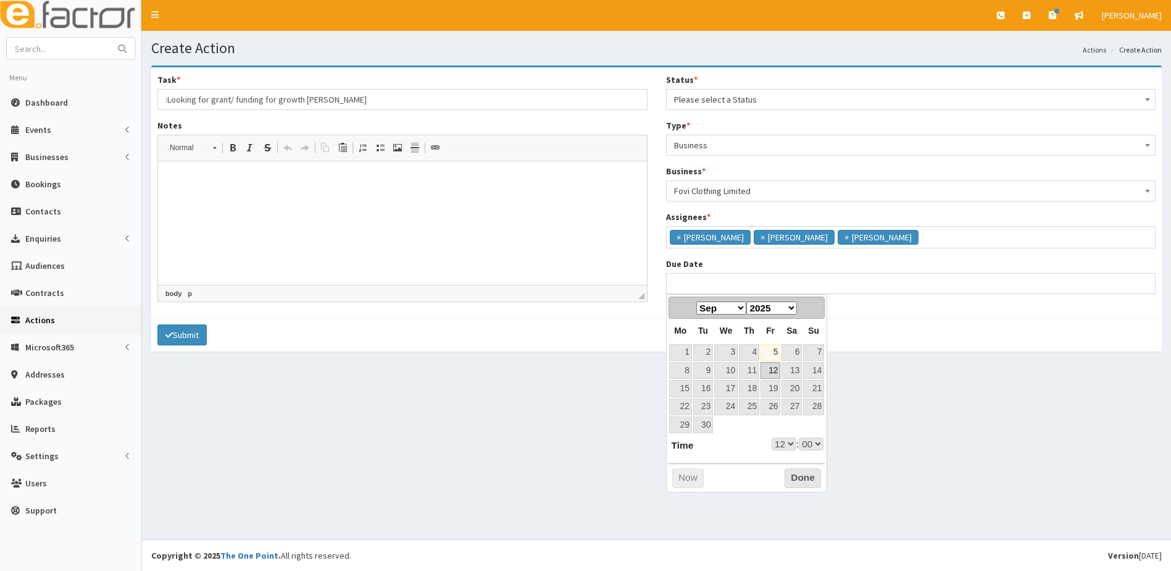
click at [778, 370] on link "12" at bounding box center [771, 370] width 20 height 17
type input "[DATE] 12:00"
select select "12"
click at [805, 478] on button "Done" at bounding box center [803, 478] width 36 height 20
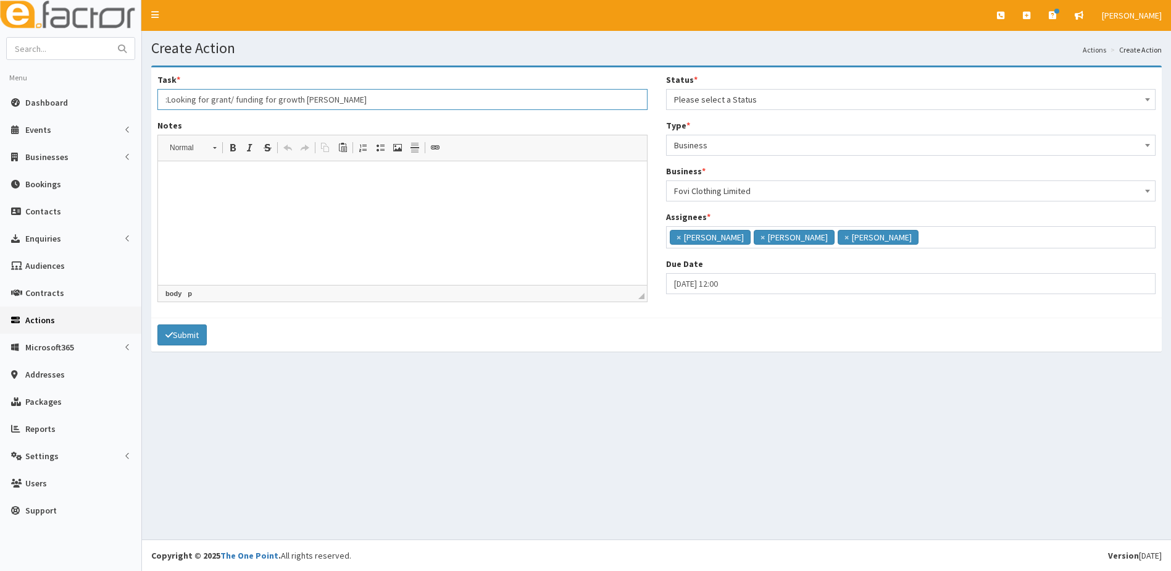
click at [168, 98] on input ":Looking for grant/ funding for growth Paul Kidd" at bounding box center [402, 99] width 490 height 21
type input "Looking for grant/ funding for growth [PERSON_NAME]"
click at [203, 188] on html at bounding box center [402, 180] width 489 height 38
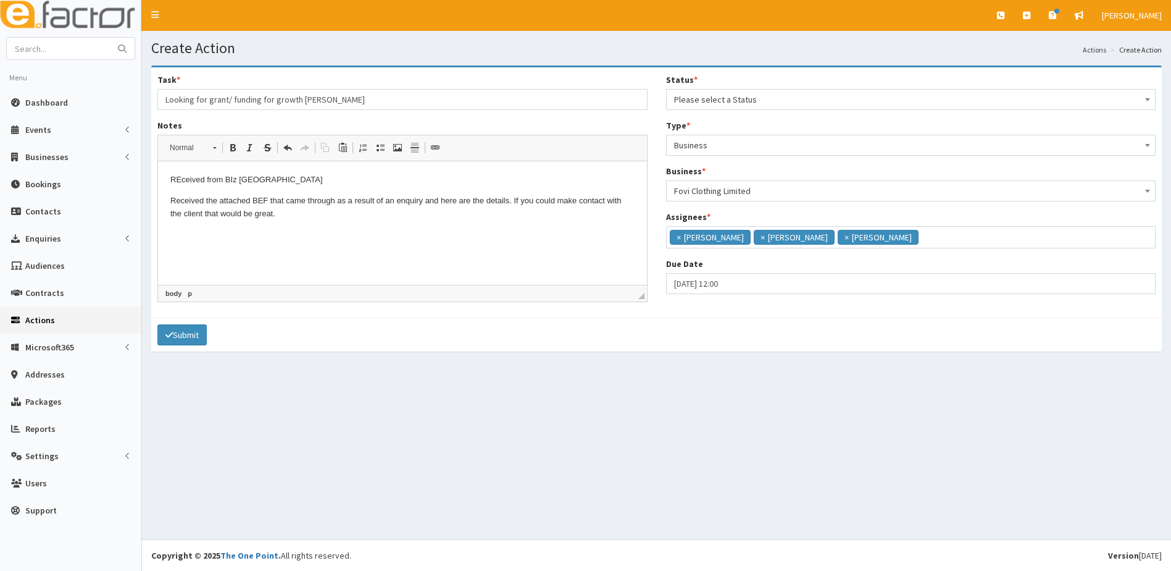
click at [773, 98] on span "Please select a Status" at bounding box center [911, 99] width 474 height 17
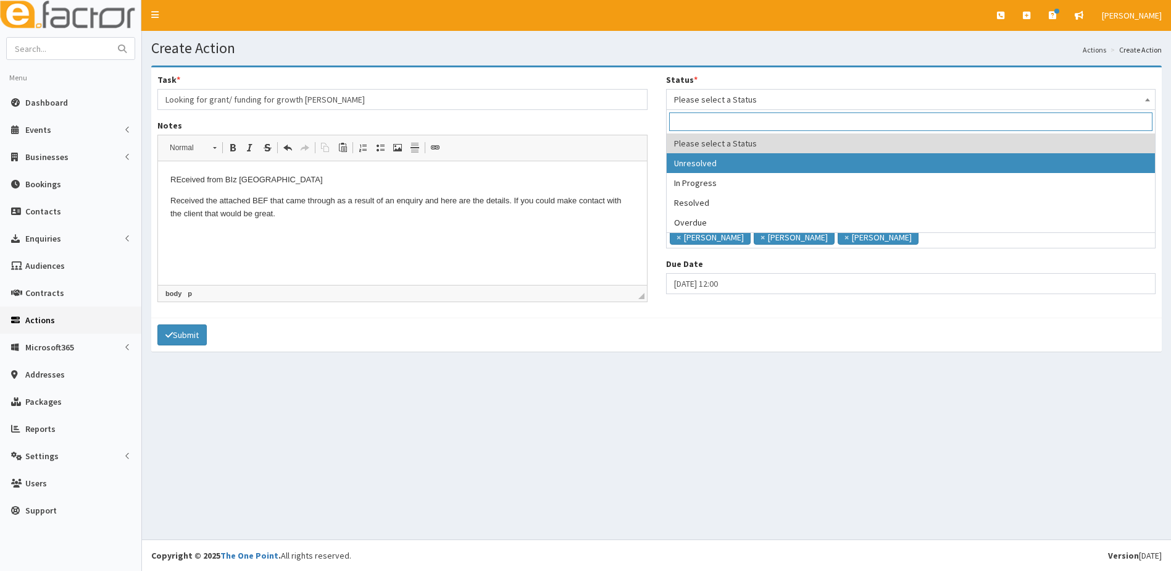
select select "1"
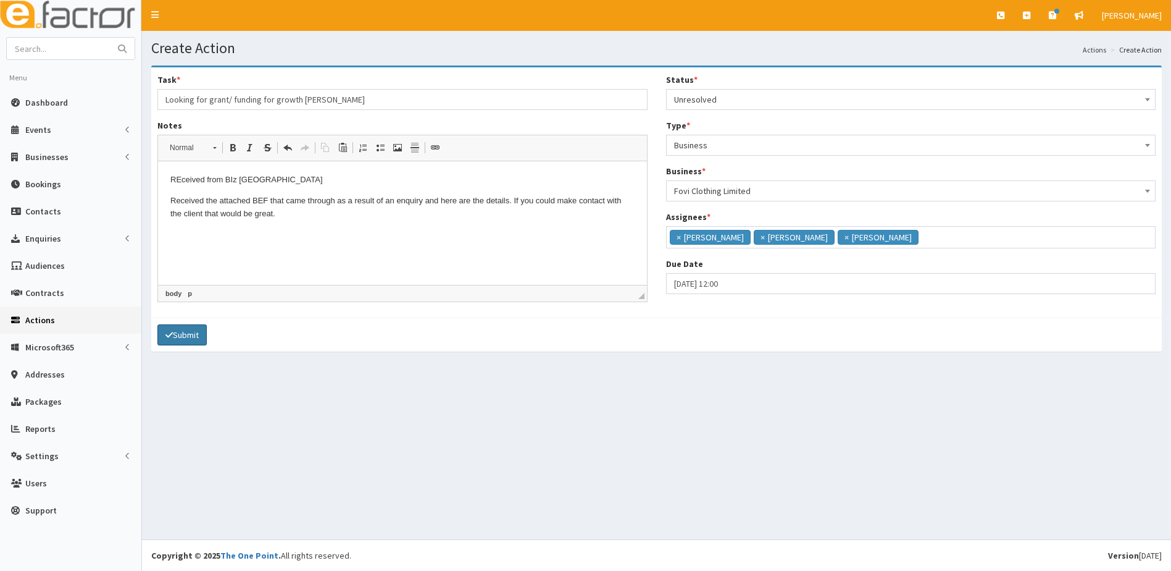
click at [189, 338] on button "Submit" at bounding box center [181, 334] width 49 height 21
